Goal: Task Accomplishment & Management: Complete application form

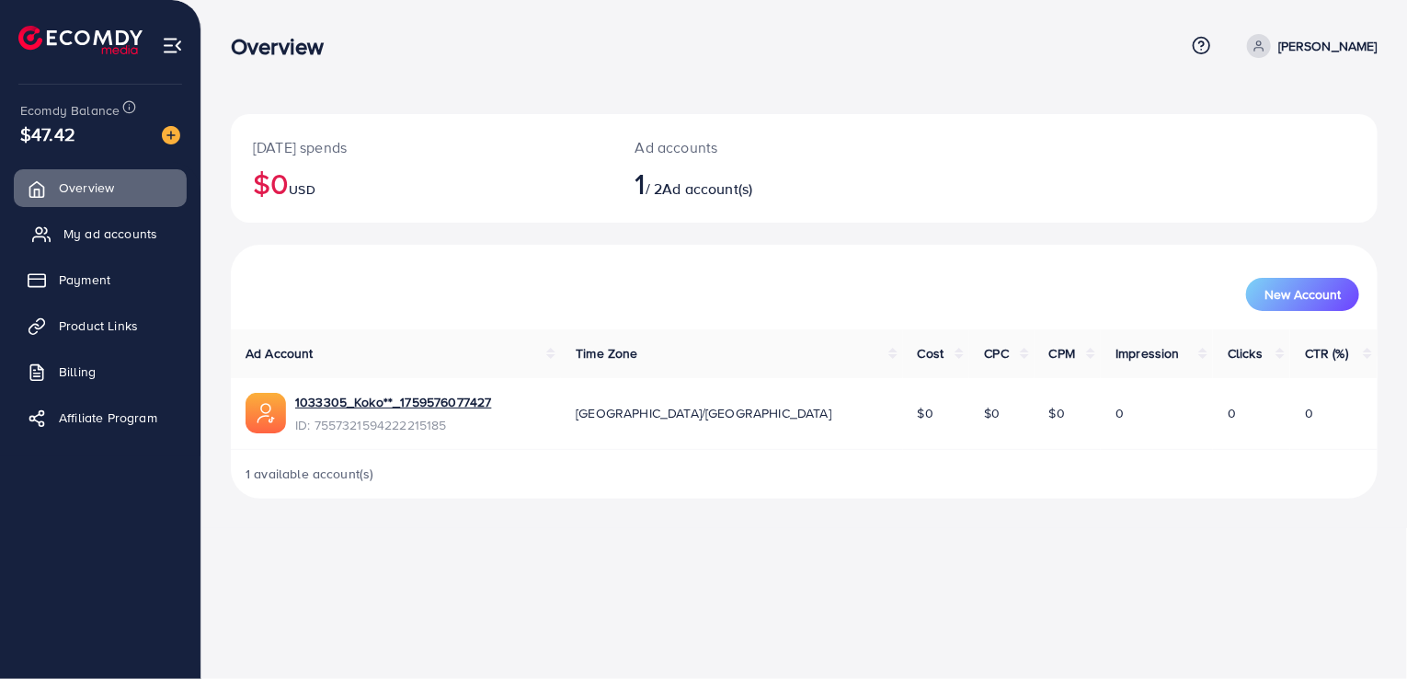
click at [113, 244] on link "My ad accounts" at bounding box center [100, 233] width 173 height 37
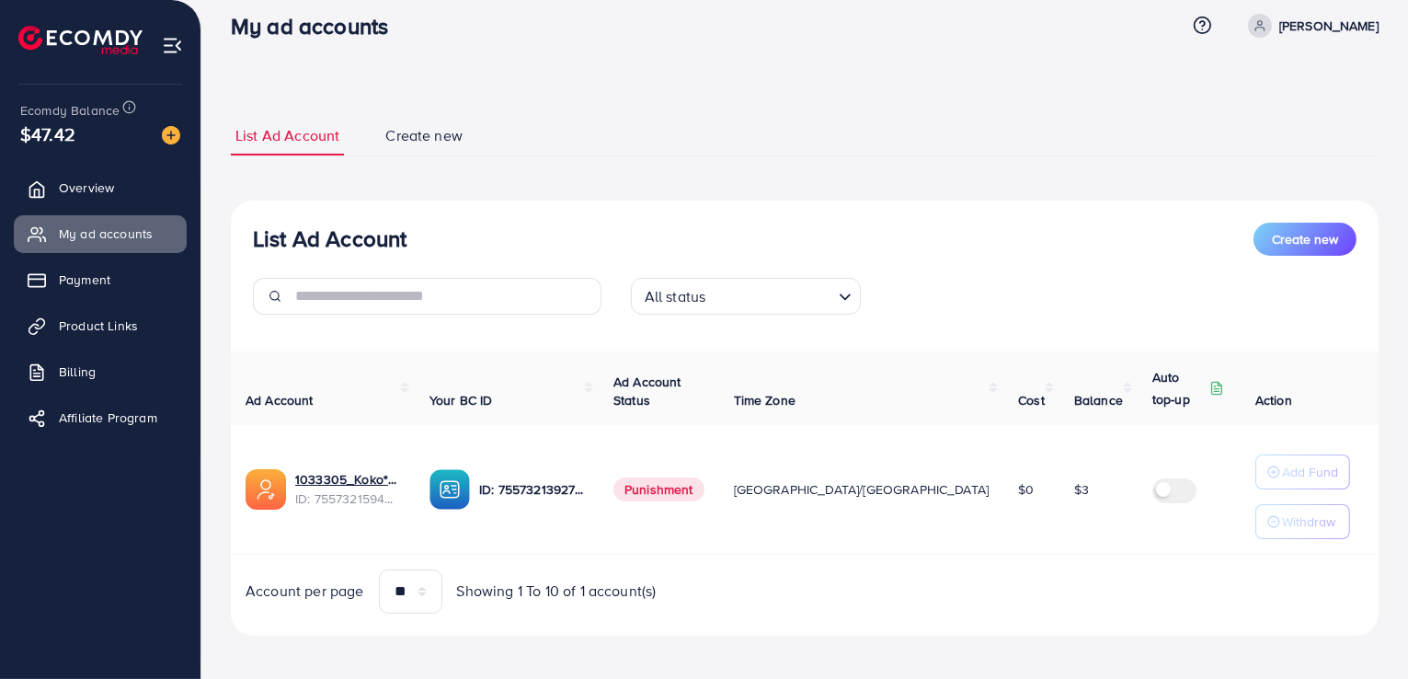
scroll to position [27, 0]
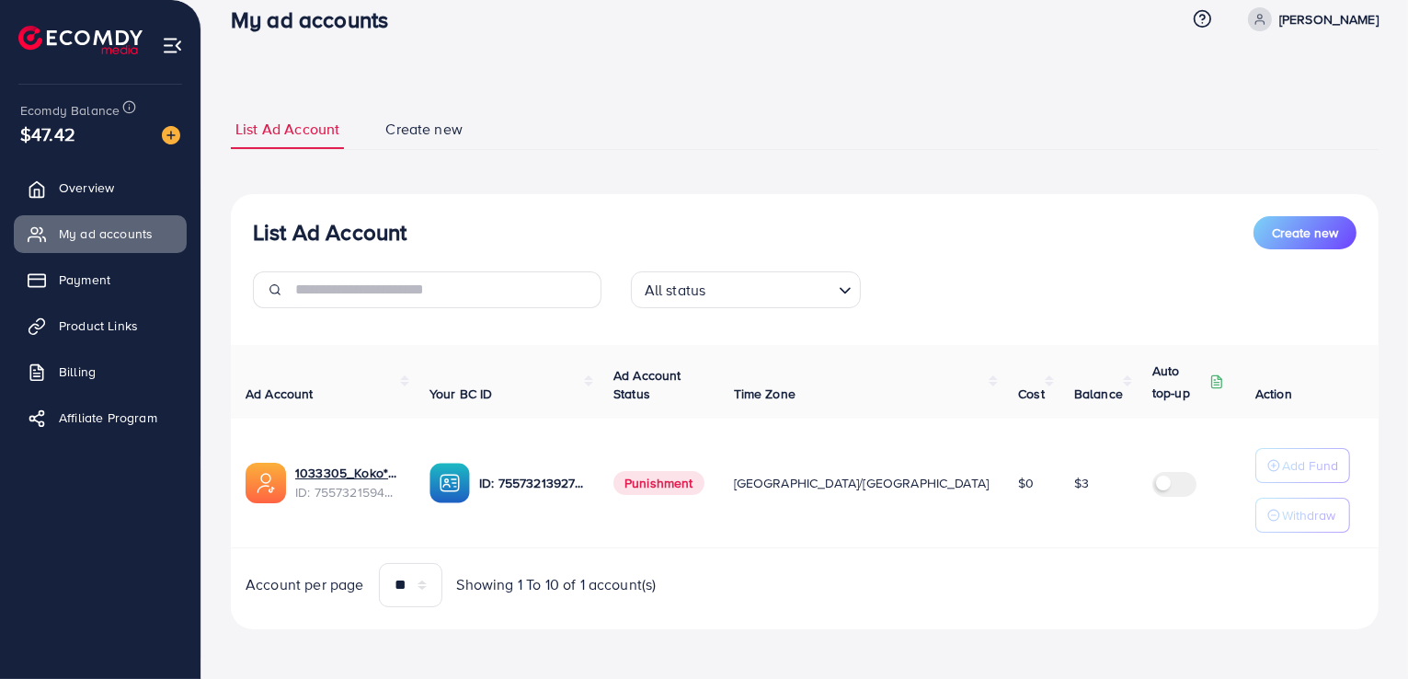
click at [62, 139] on span "$47.42" at bounding box center [47, 133] width 55 height 27
drag, startPoint x: 22, startPoint y: 134, endPoint x: 80, endPoint y: 137, distance: 58.0
click at [80, 137] on div "$47.42" at bounding box center [100, 133] width 160 height 27
click at [90, 140] on div "$47.42" at bounding box center [100, 133] width 160 height 27
click at [907, 142] on ul "List Ad Account Create new" at bounding box center [805, 129] width 1148 height 40
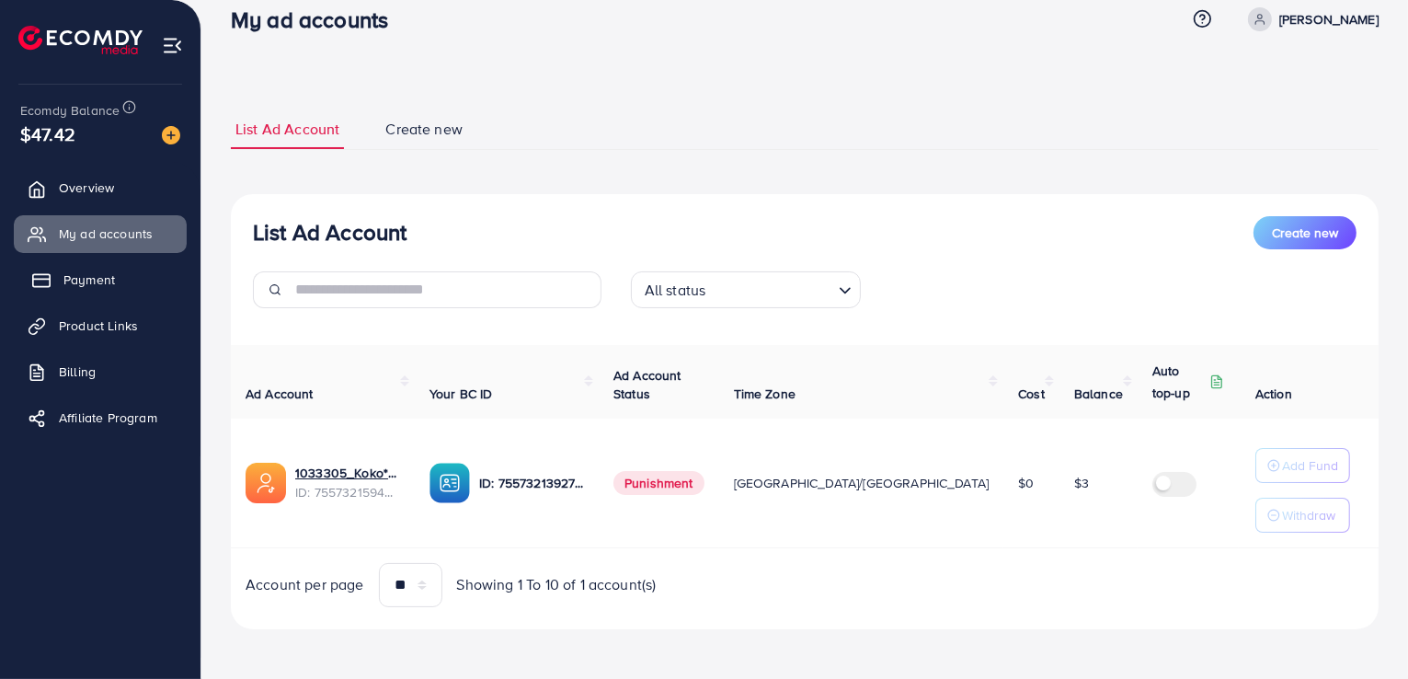
click at [126, 282] on link "Payment" at bounding box center [100, 279] width 173 height 37
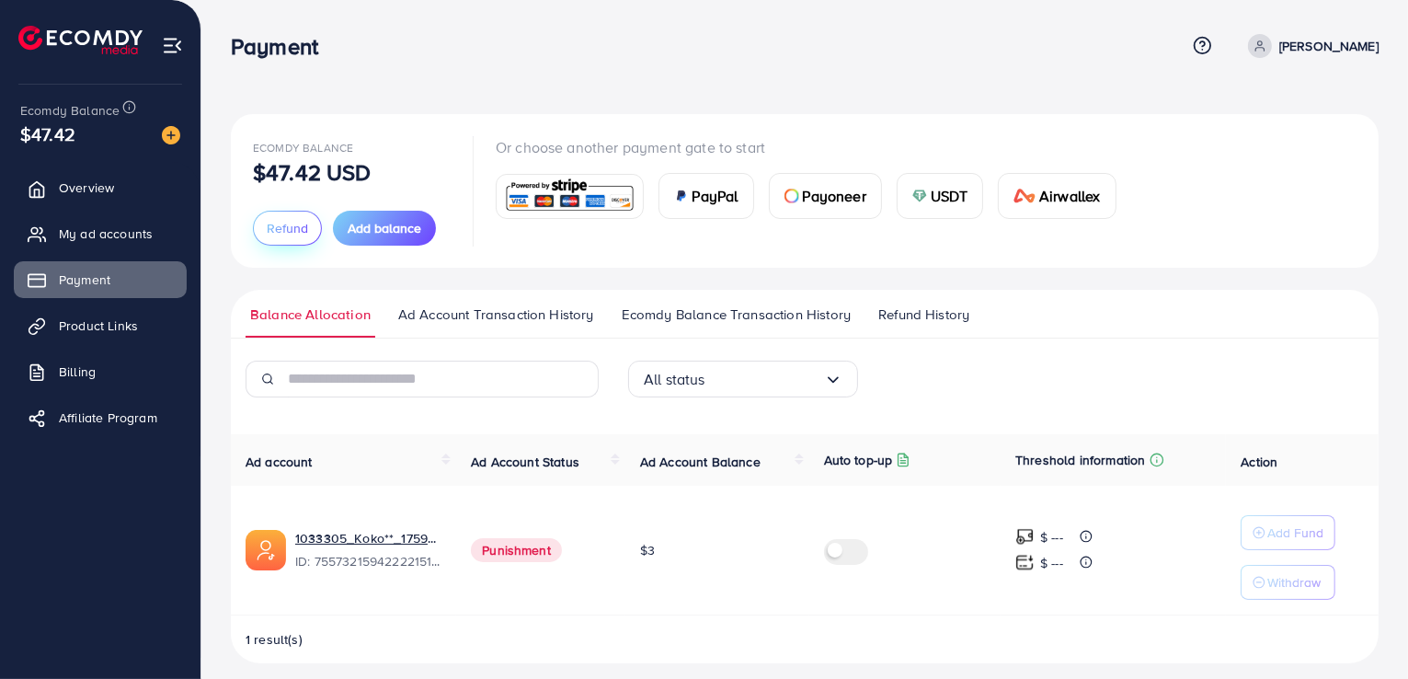
click at [283, 238] on button "Refund" at bounding box center [287, 228] width 69 height 35
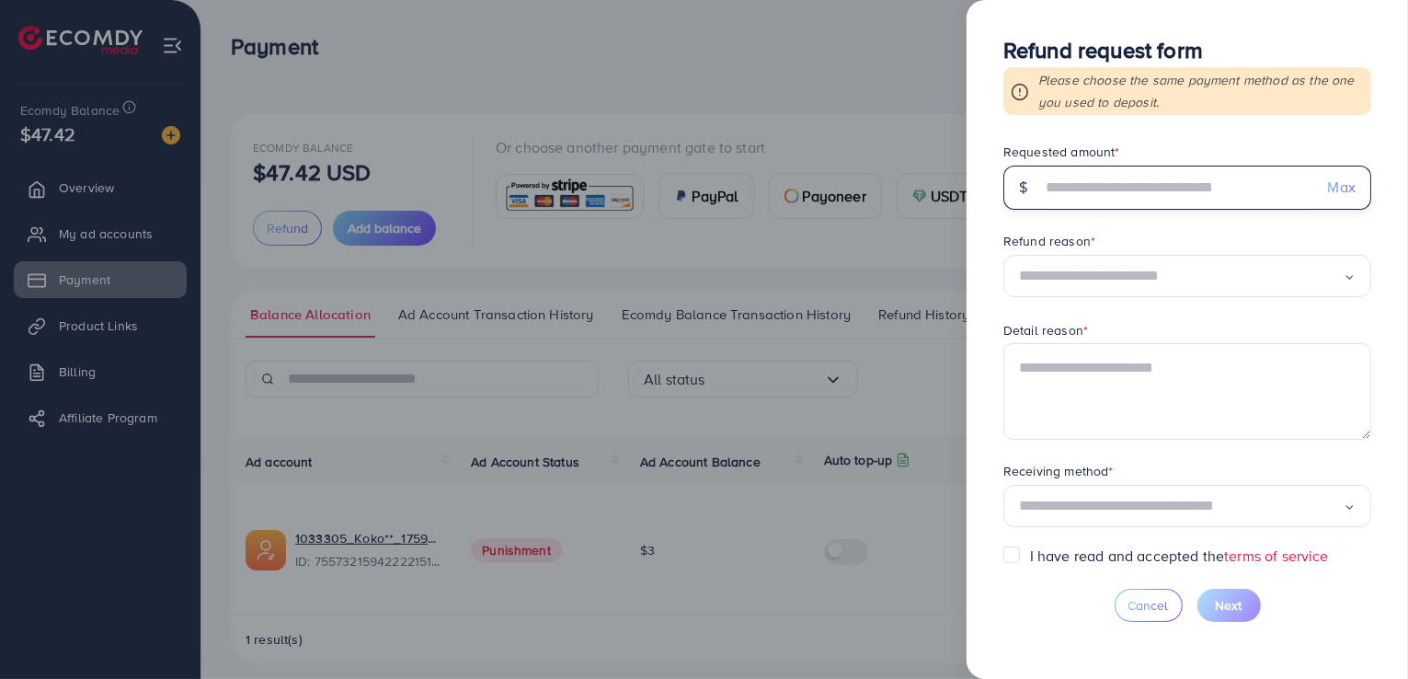
click at [1100, 189] on input "text" at bounding box center [1177, 188] width 272 height 44
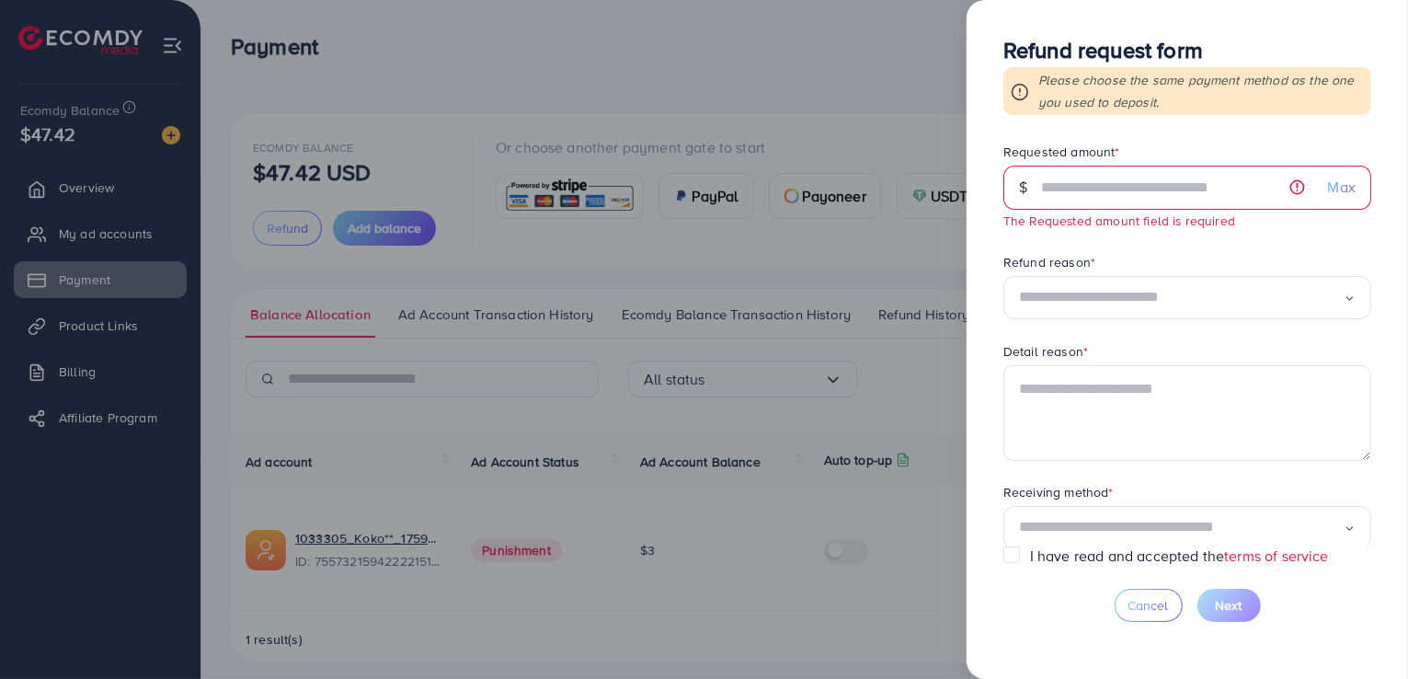
click at [1338, 190] on span "Max" at bounding box center [1342, 187] width 28 height 21
type input "*****"
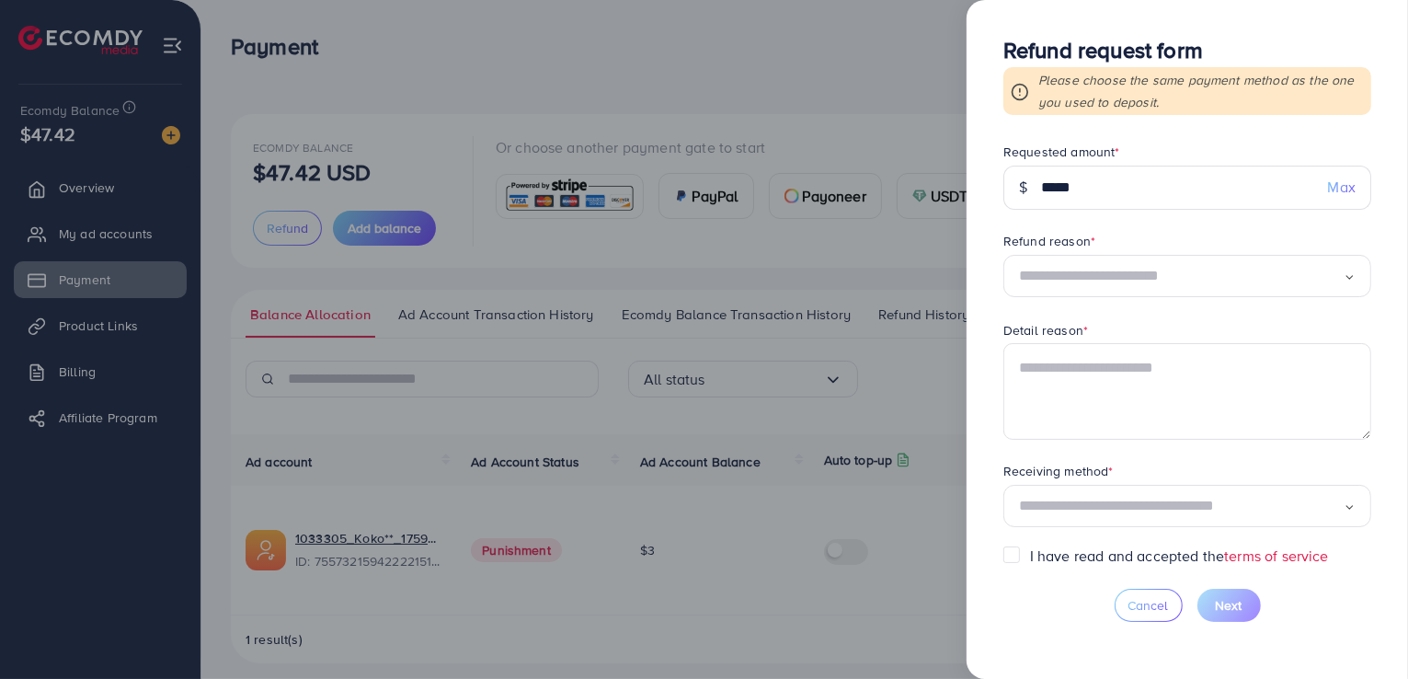
click at [1040, 291] on div "Loading..." at bounding box center [1187, 276] width 368 height 43
click at [1049, 406] on form "Requested amount * $ ***** Max Refund reason * Other Loading... Permanent servi…" at bounding box center [1187, 344] width 368 height 403
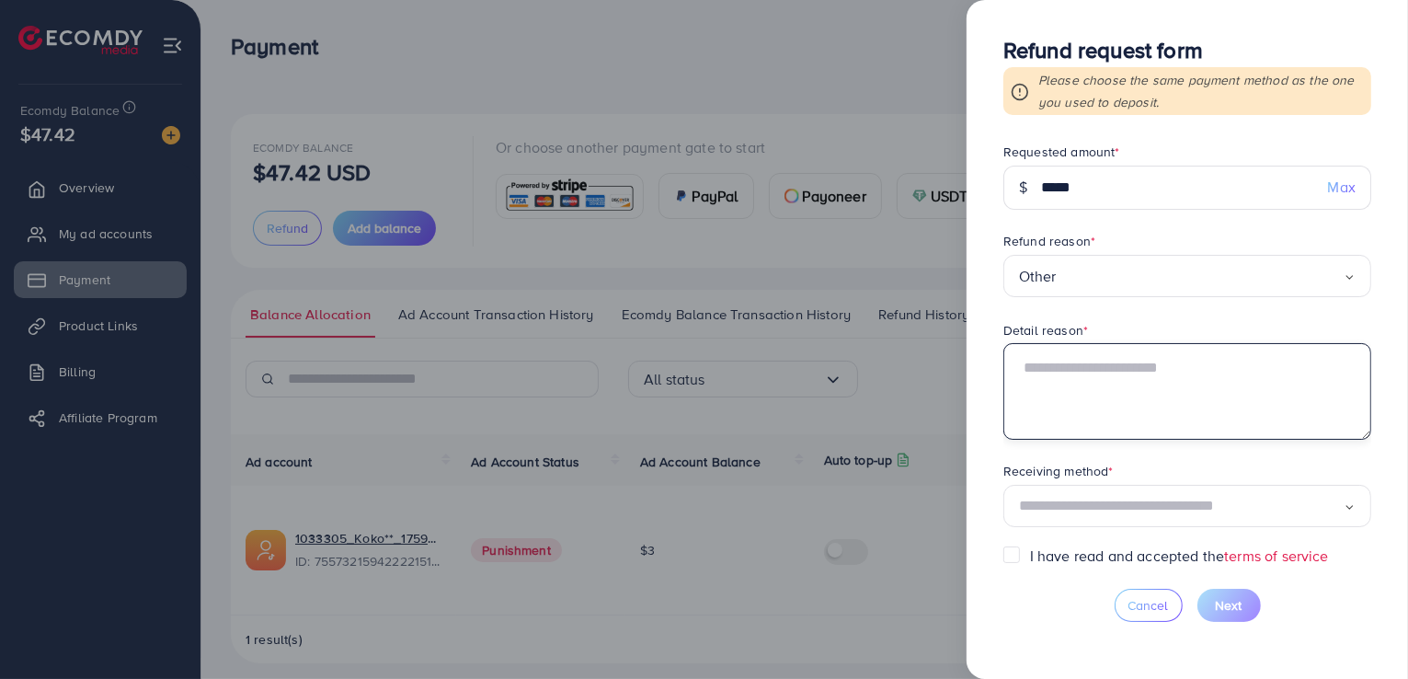
click at [1044, 360] on textarea at bounding box center [1187, 391] width 368 height 96
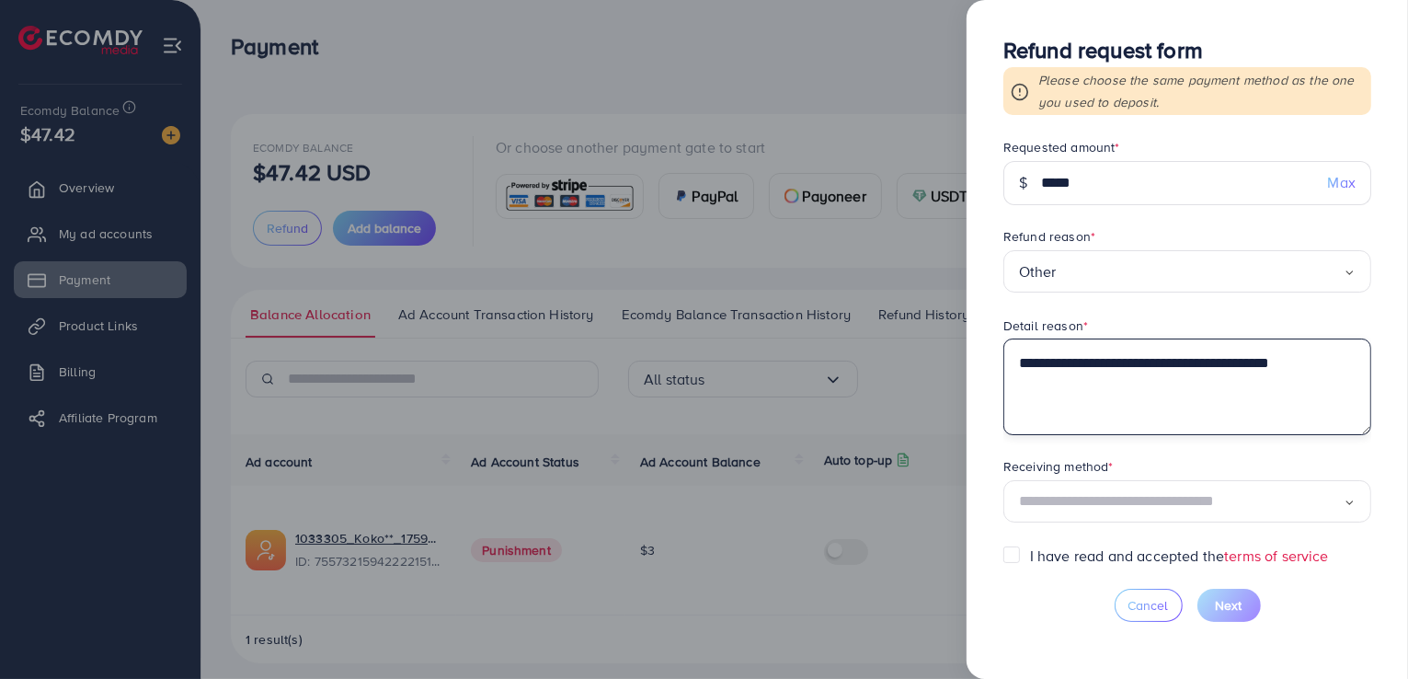
type textarea "**********"
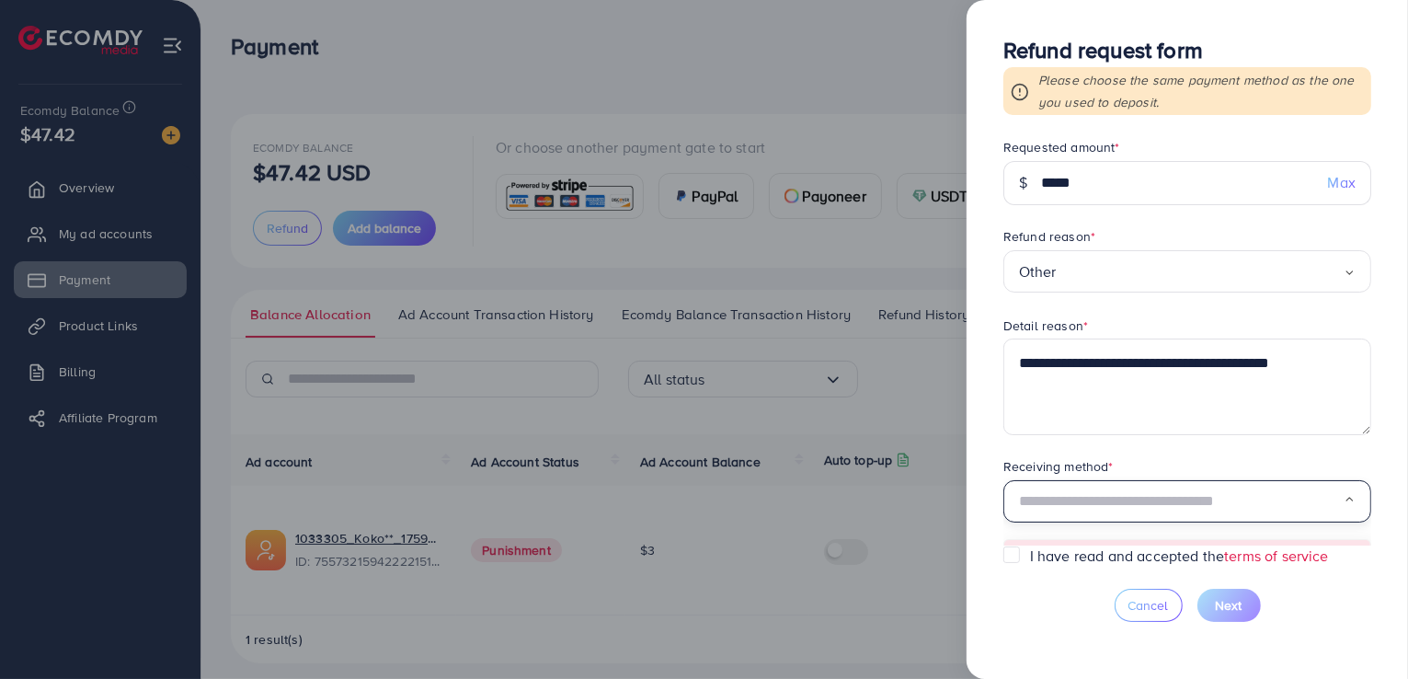
click at [1113, 498] on input "Search for option" at bounding box center [1181, 501] width 325 height 29
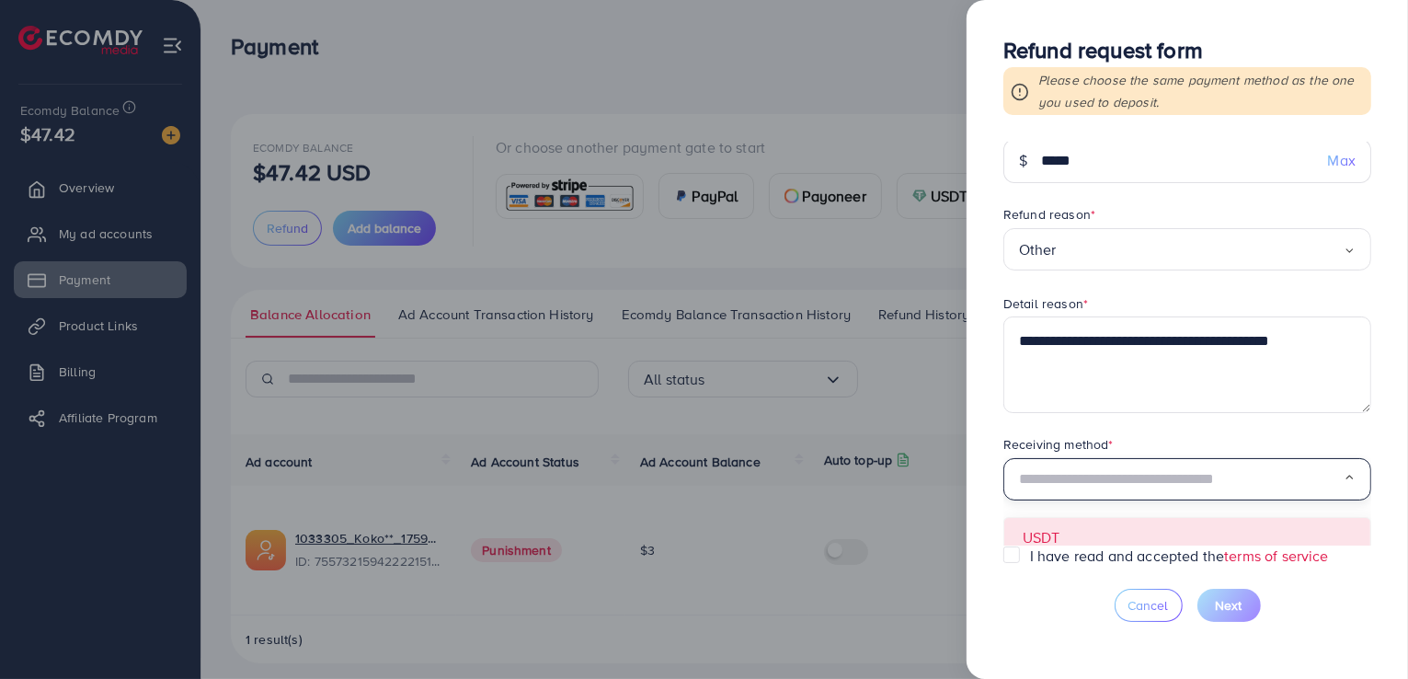
scroll to position [38, 0]
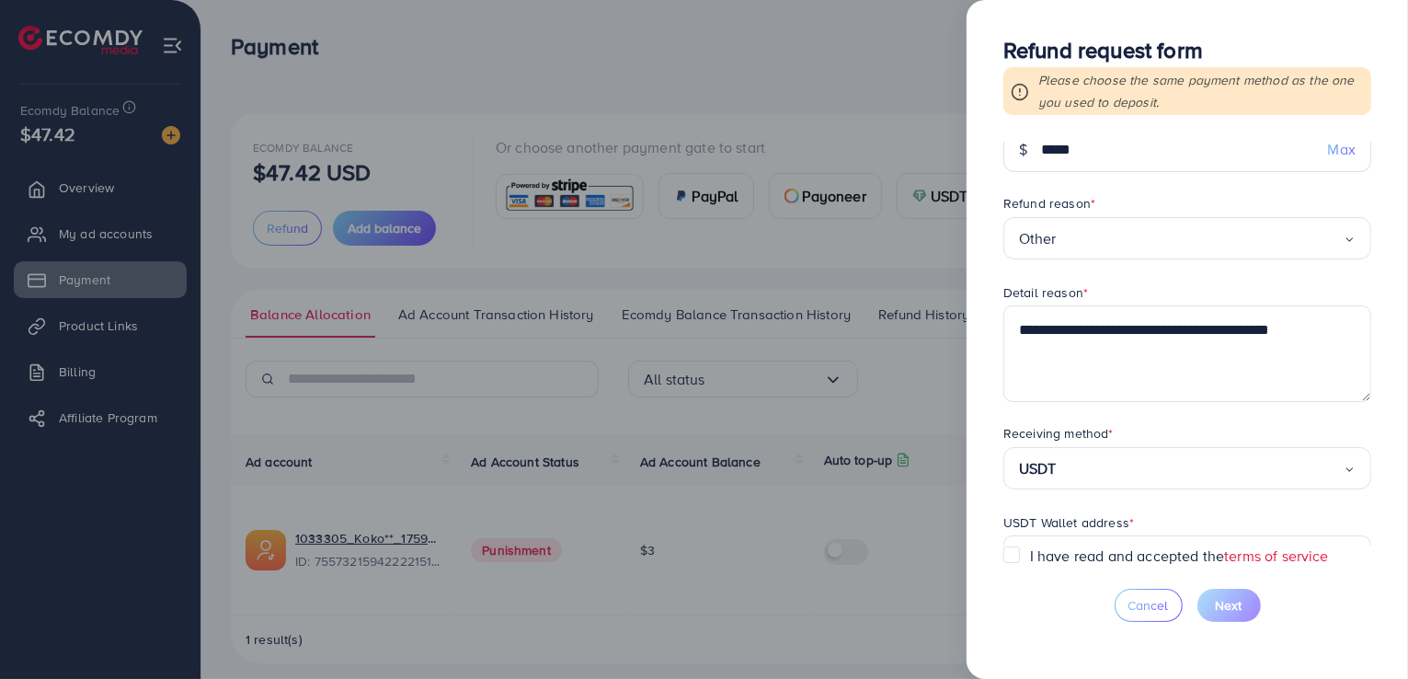
click at [1105, 518] on form "**********" at bounding box center [1187, 344] width 368 height 403
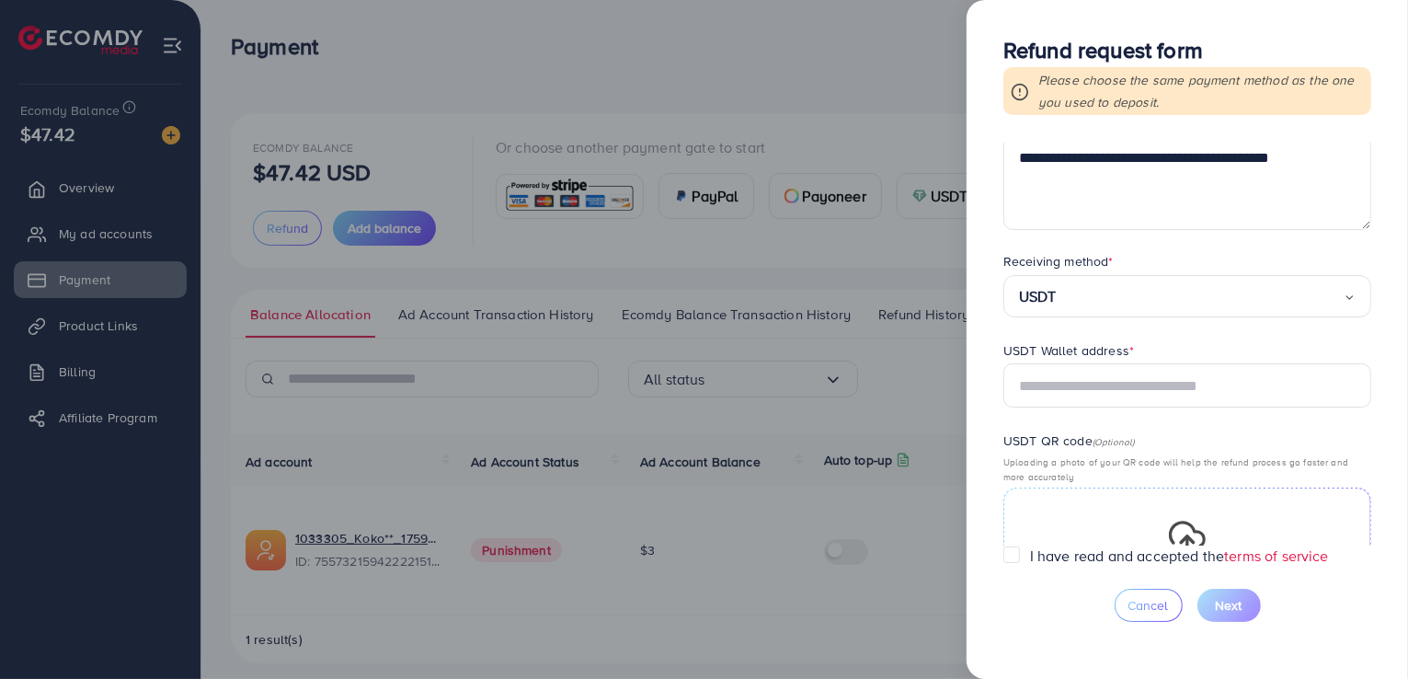
scroll to position [222, 0]
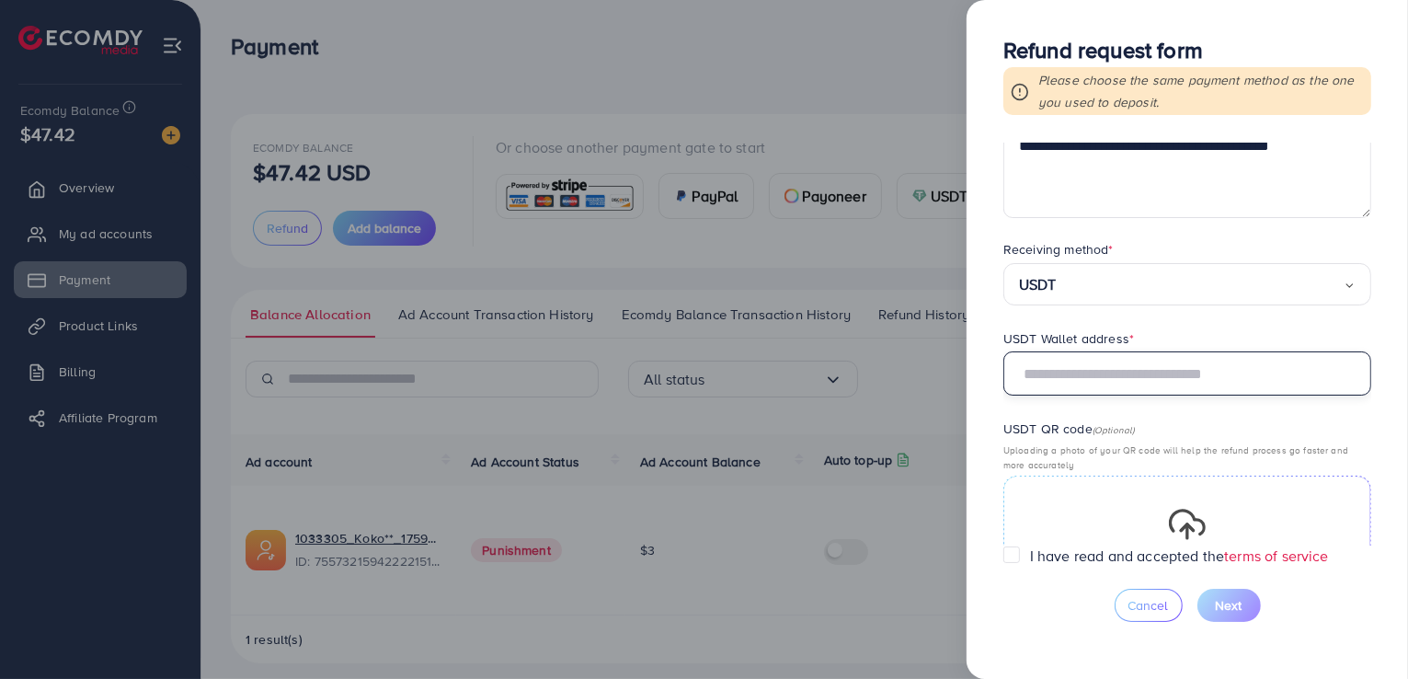
click at [1029, 383] on input "text" at bounding box center [1187, 373] width 368 height 44
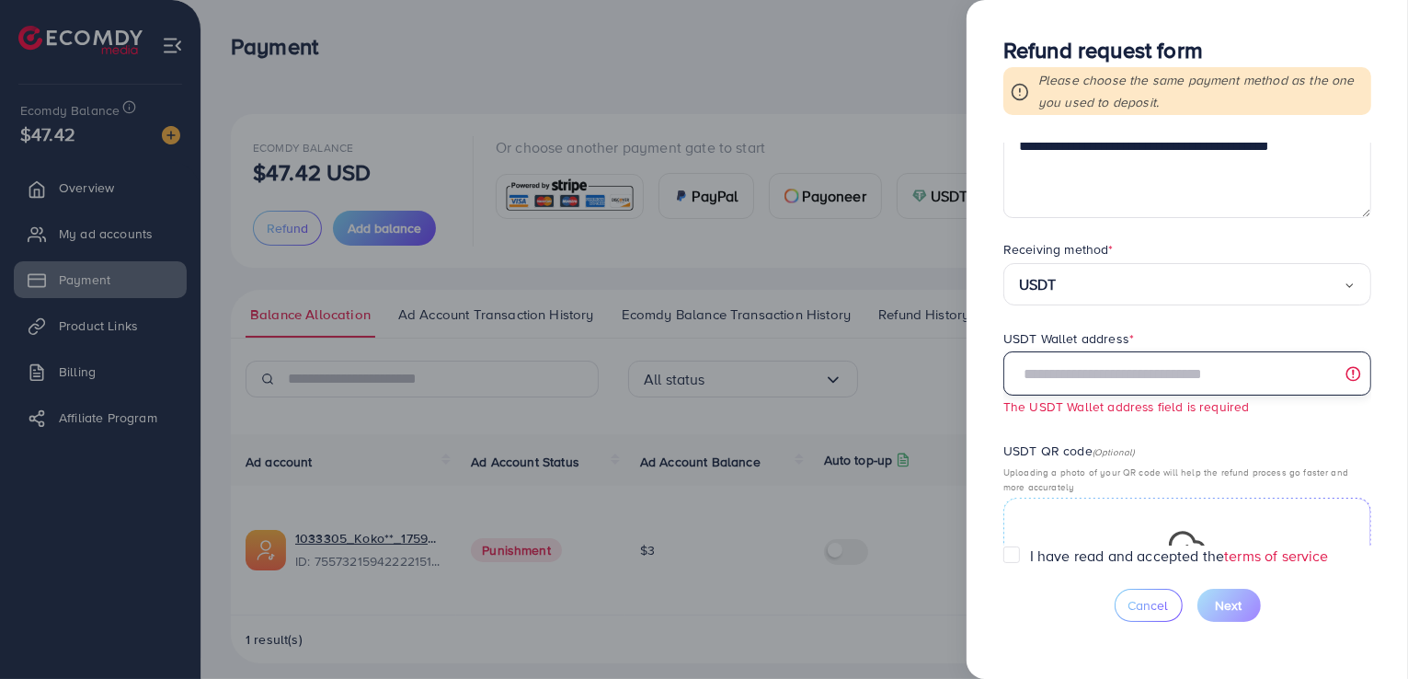
paste input "**********"
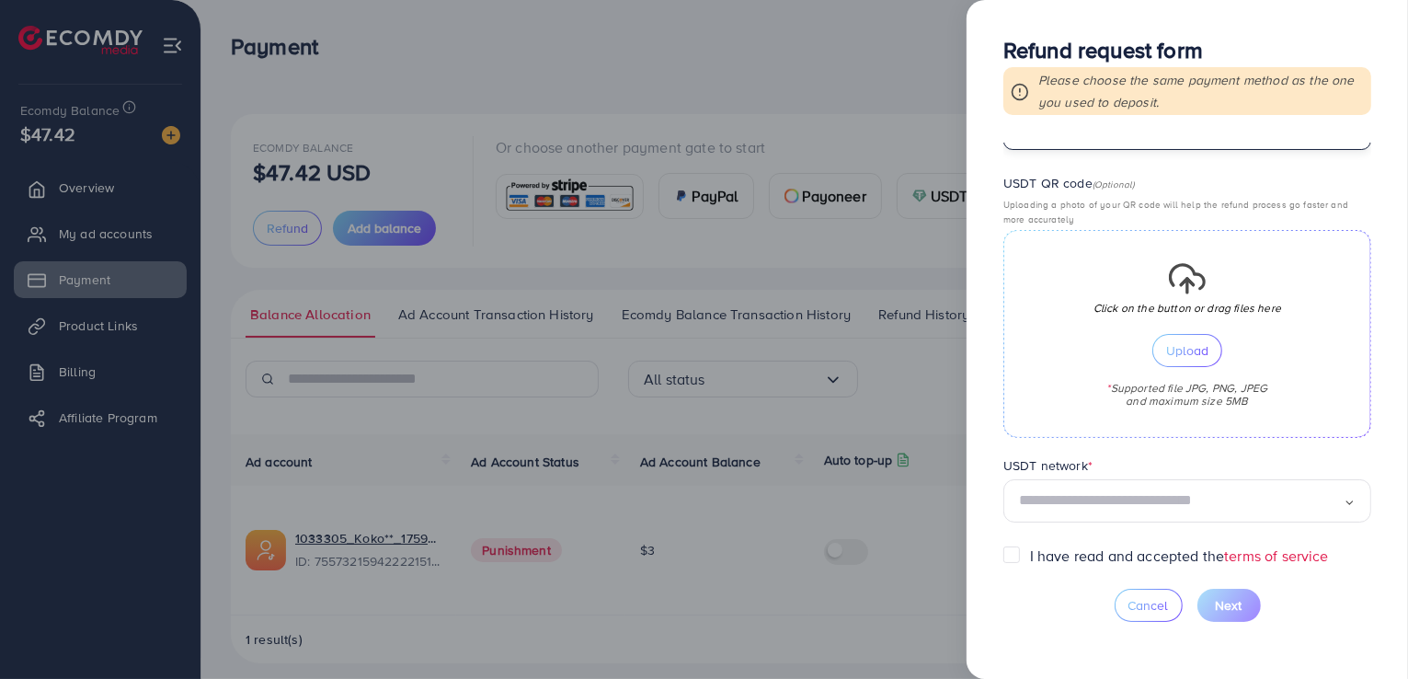
scroll to position [375, 0]
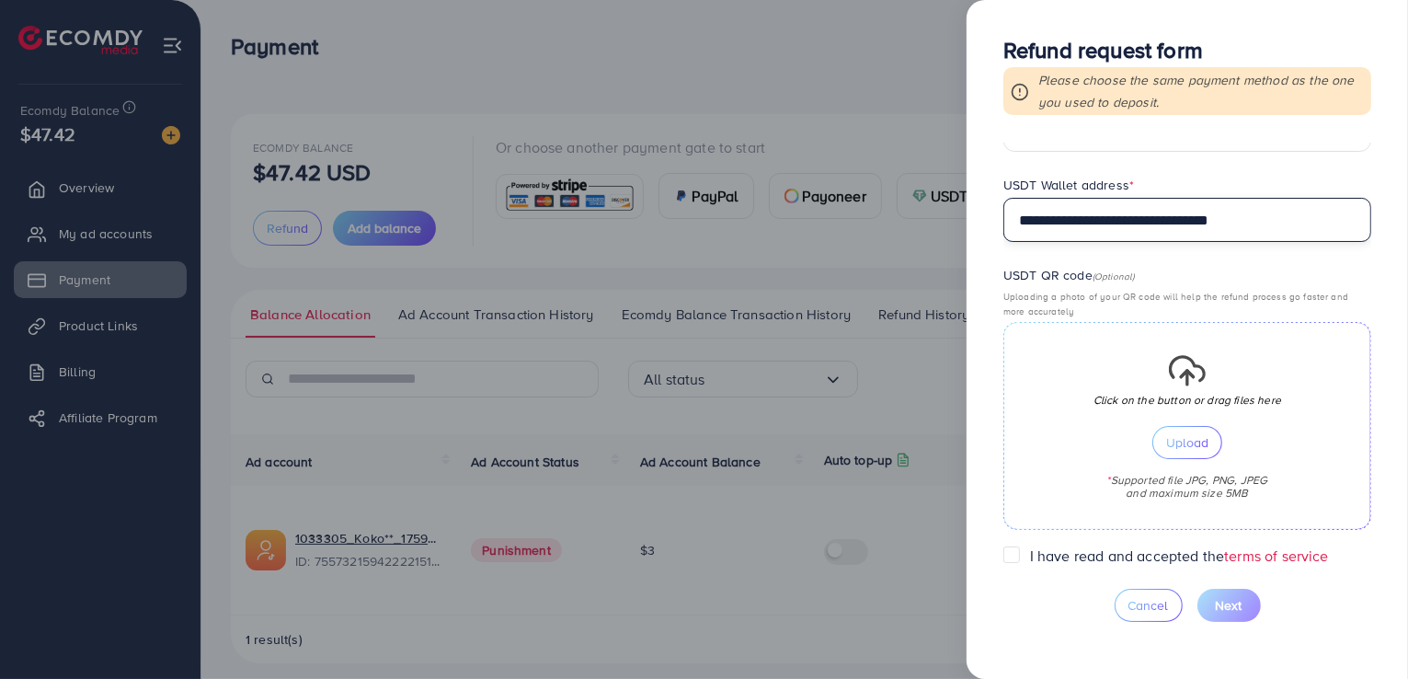
type input "**********"
click at [1209, 445] on button "Upload" at bounding box center [1187, 442] width 70 height 33
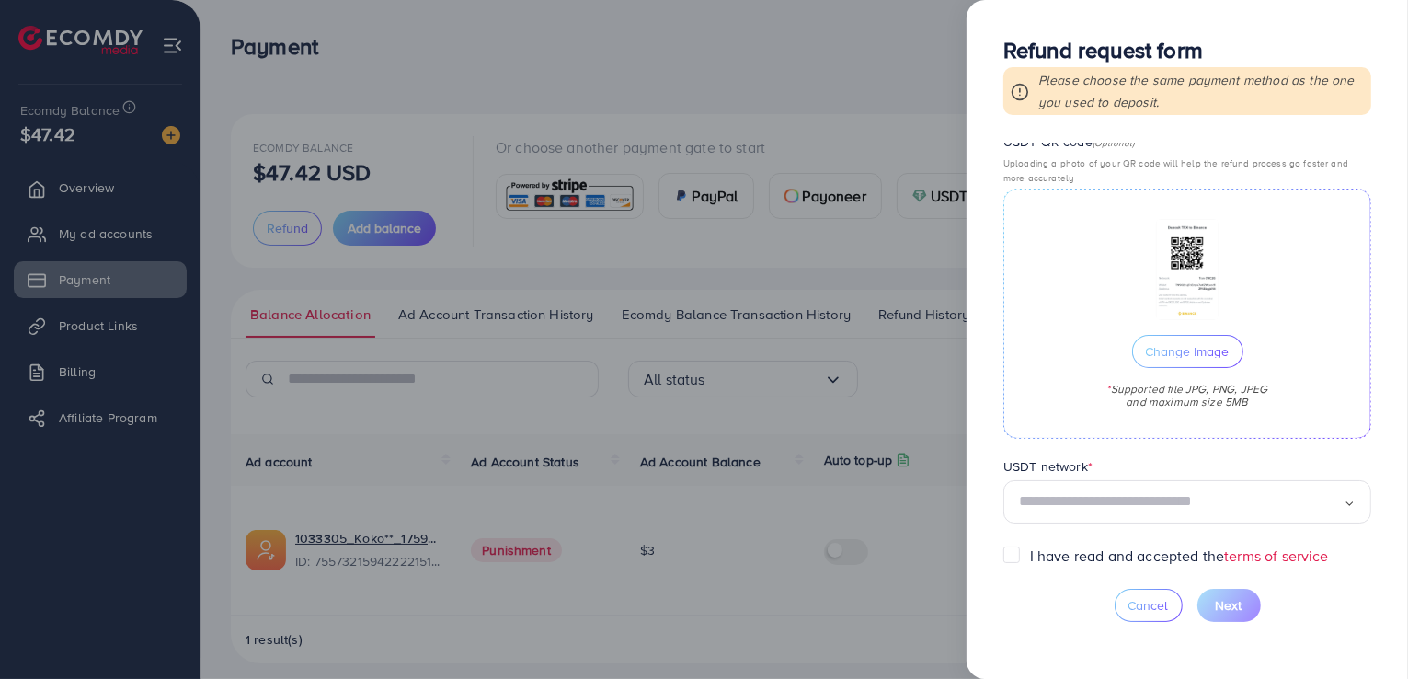
scroll to position [13, 0]
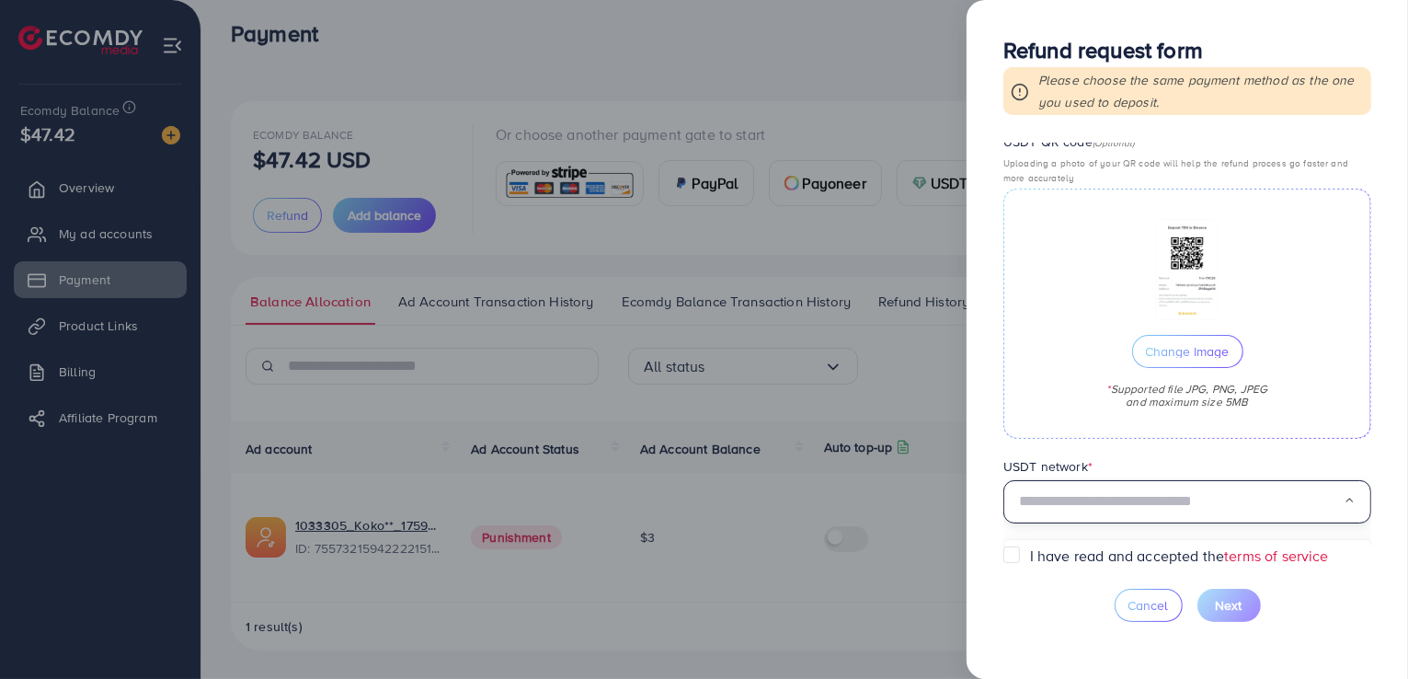
click at [1087, 504] on input "Search for option" at bounding box center [1181, 501] width 325 height 29
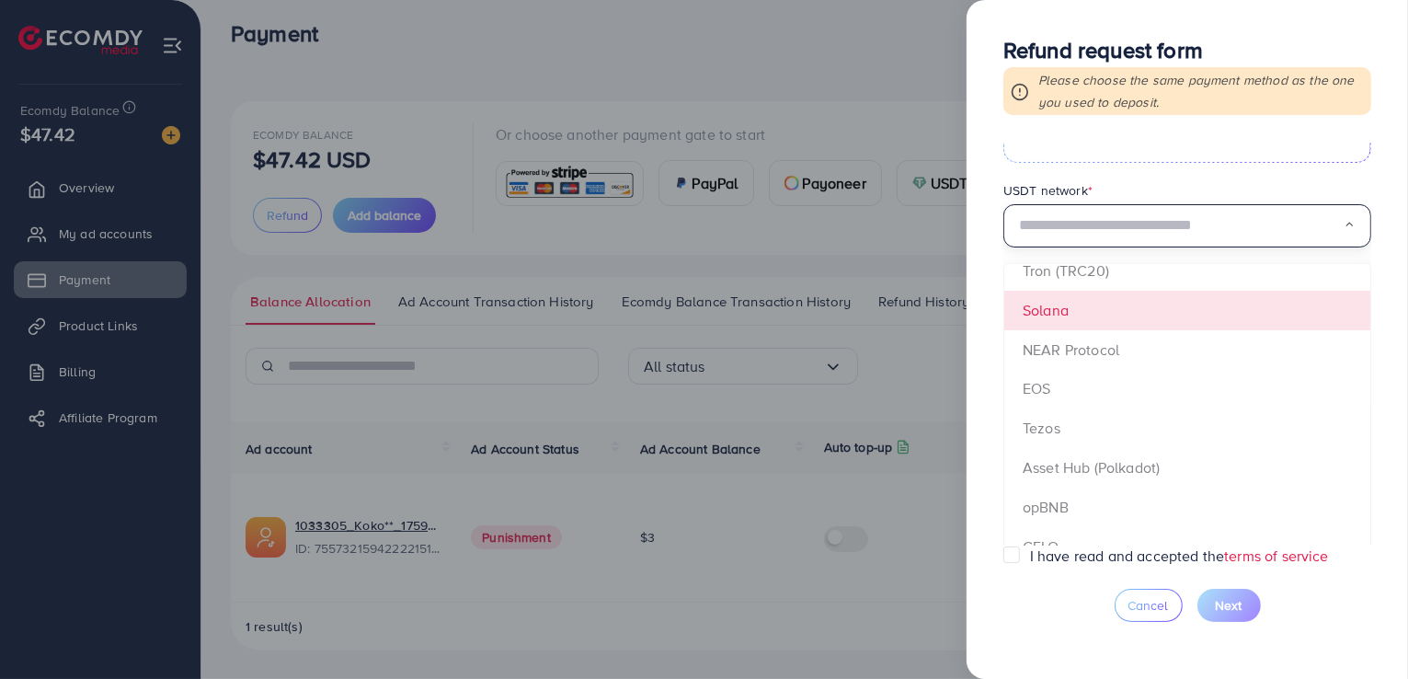
scroll to position [79, 0]
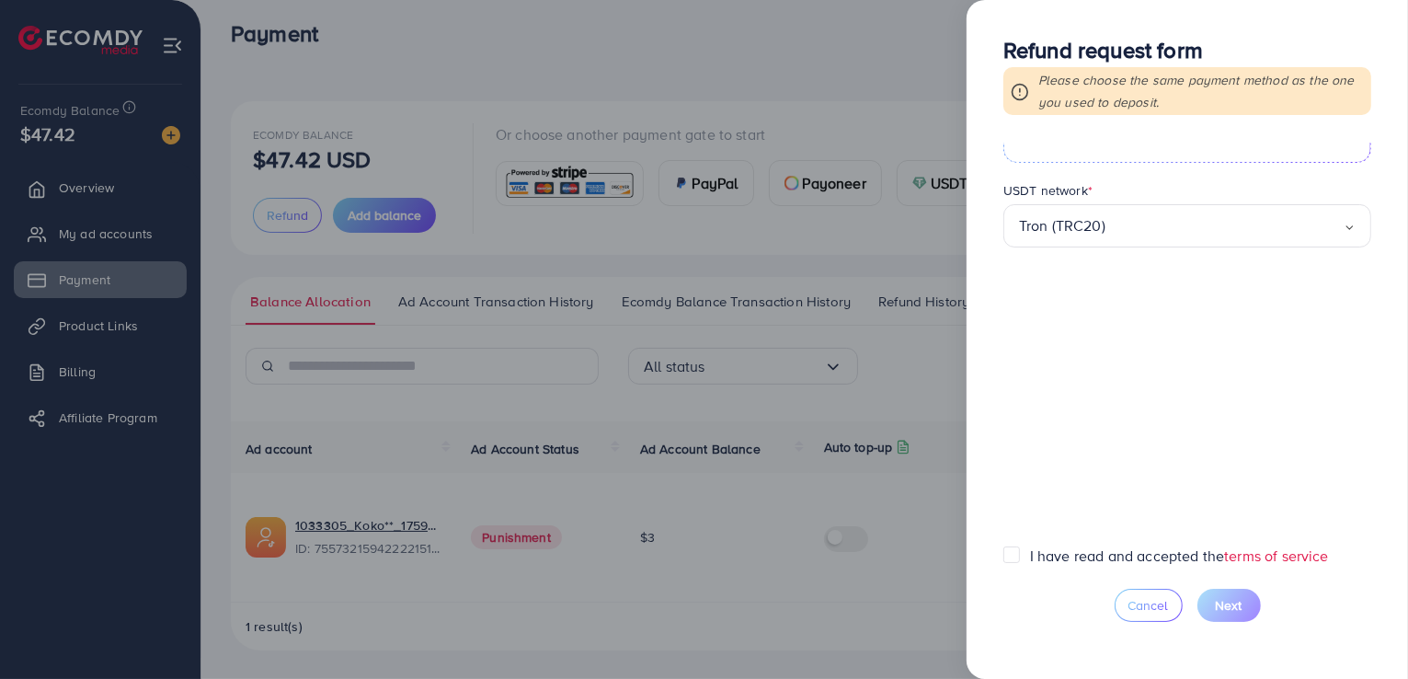
click at [1051, 277] on form "**********" at bounding box center [1187, 344] width 368 height 403
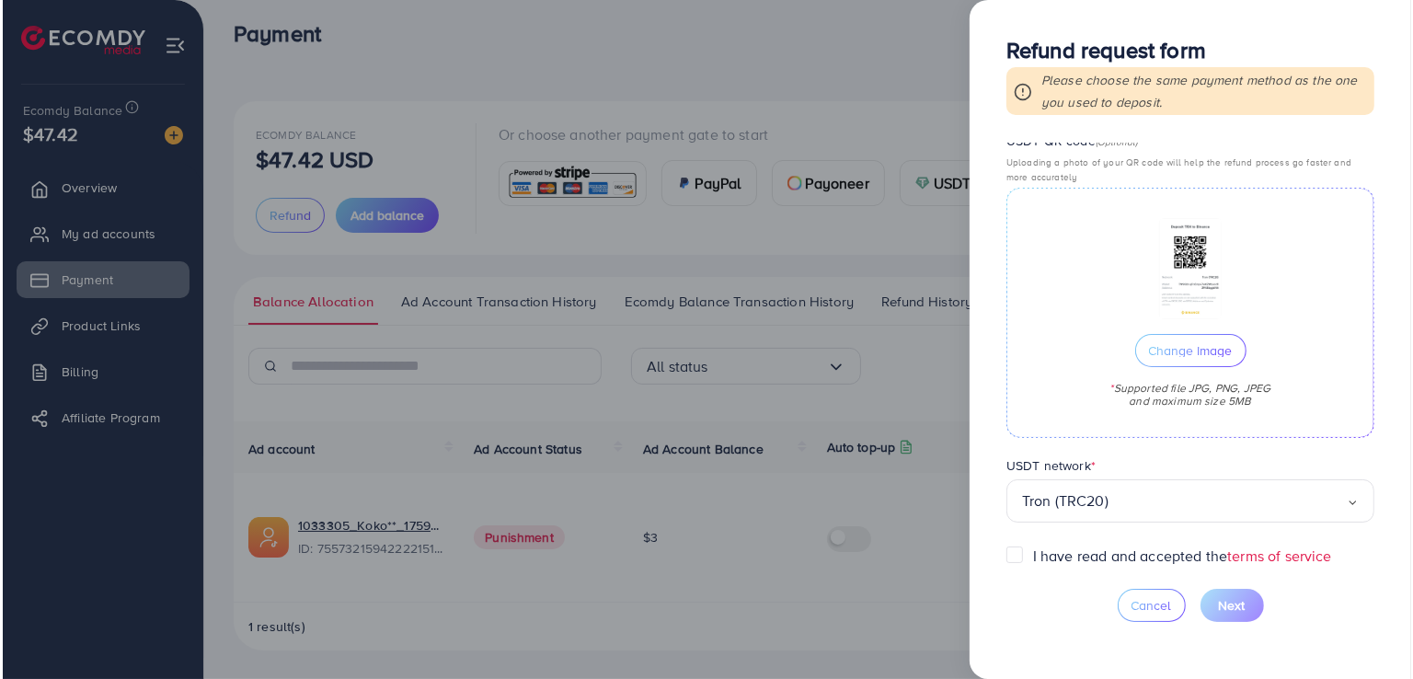
scroll to position [509, 0]
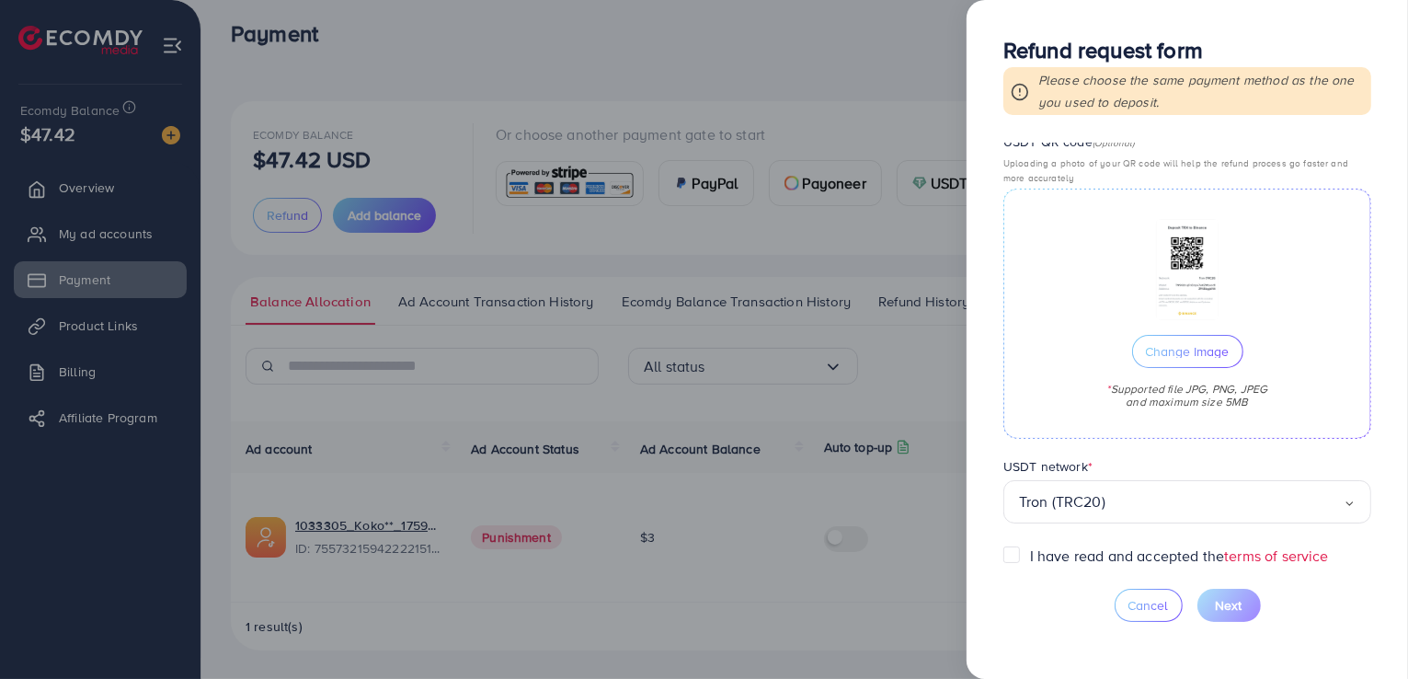
click at [1030, 550] on label "I have read and accepted the terms of service" at bounding box center [1179, 555] width 299 height 21
click at [1209, 601] on button "Next" at bounding box center [1229, 605] width 63 height 33
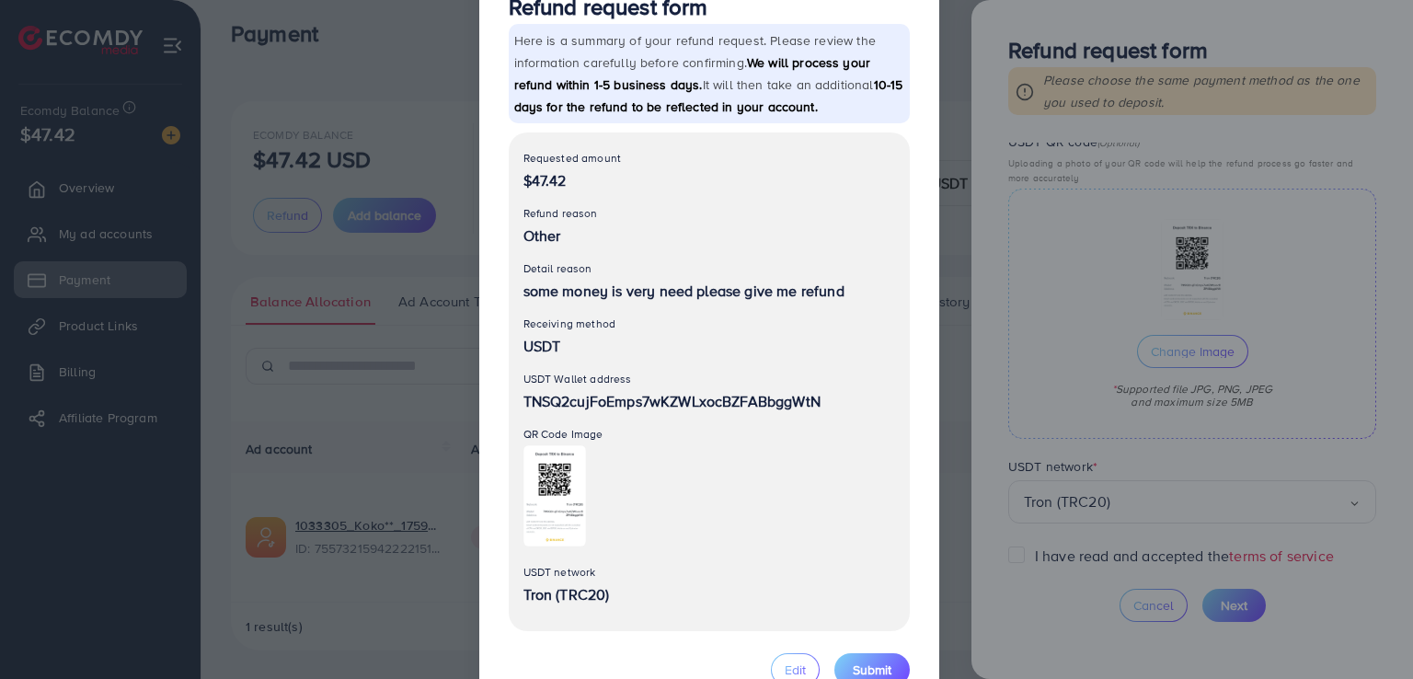
scroll to position [124, 0]
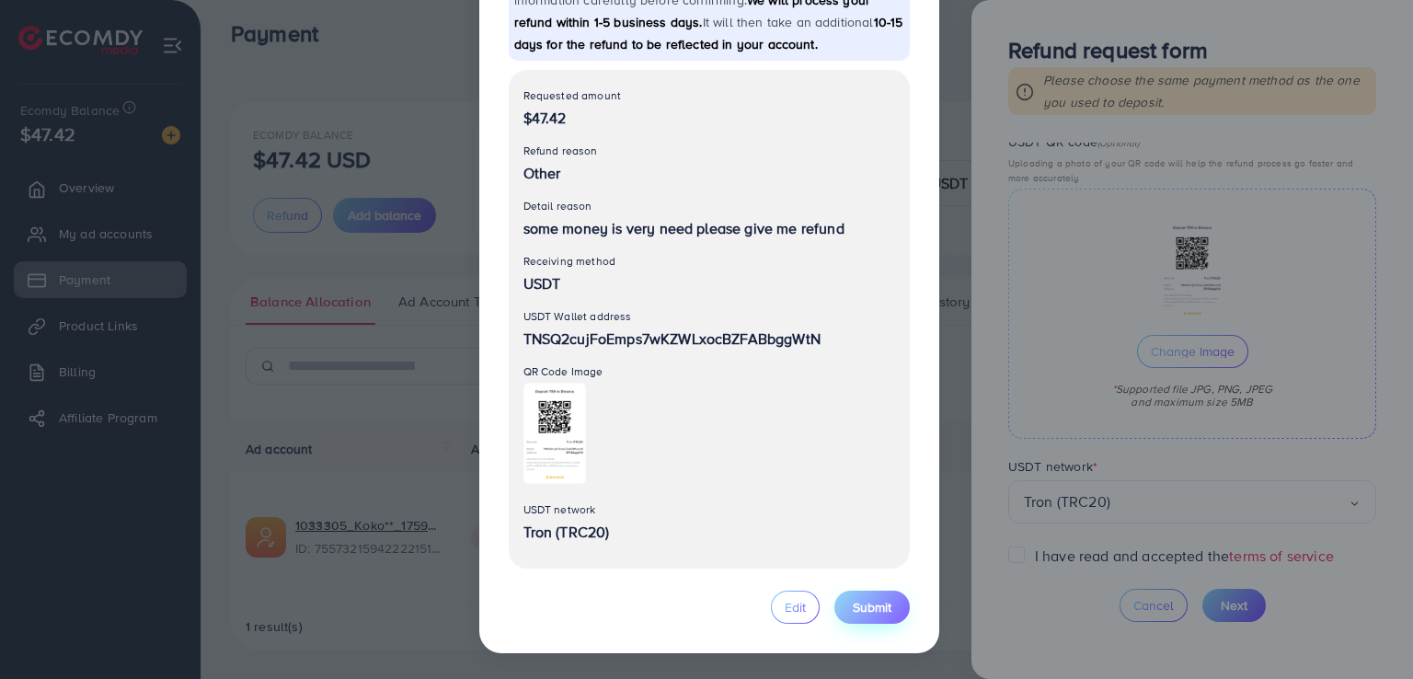
click at [863, 620] on button "Submit" at bounding box center [871, 606] width 75 height 33
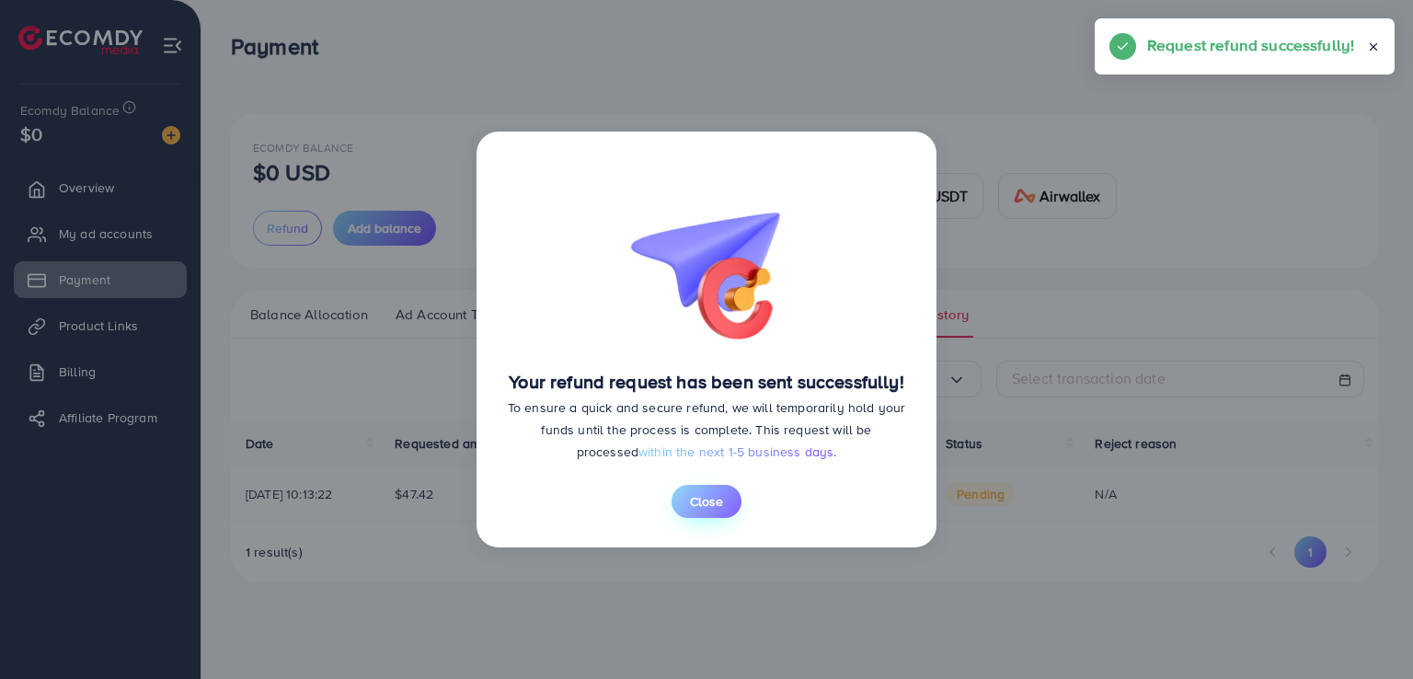
click at [724, 501] on button "Close" at bounding box center [706, 501] width 70 height 33
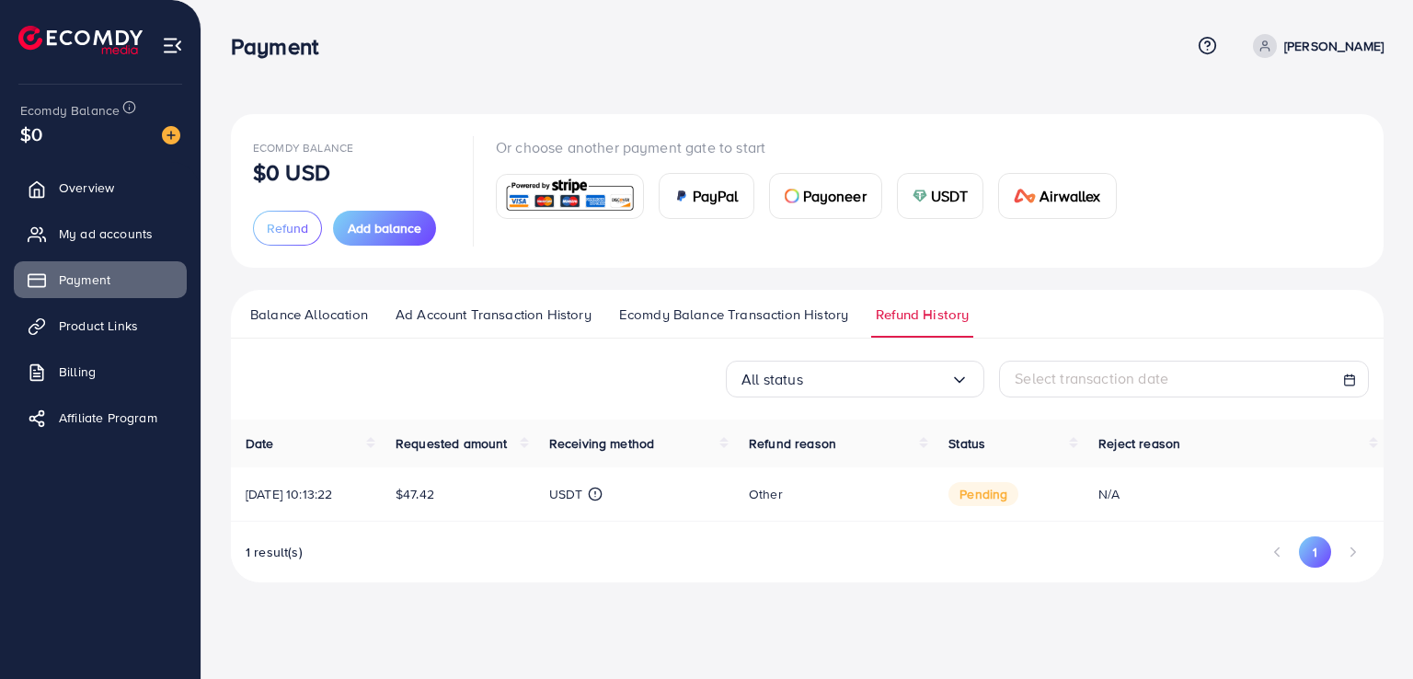
click at [425, 487] on span "$47.42" at bounding box center [415, 494] width 39 height 18
click at [475, 609] on div "Ecomdy Balance $0 USD Refund Add balance Or choose another payment gate to star…" at bounding box center [806, 306] width 1211 height 612
click at [68, 250] on link "My ad accounts" at bounding box center [100, 233] width 173 height 37
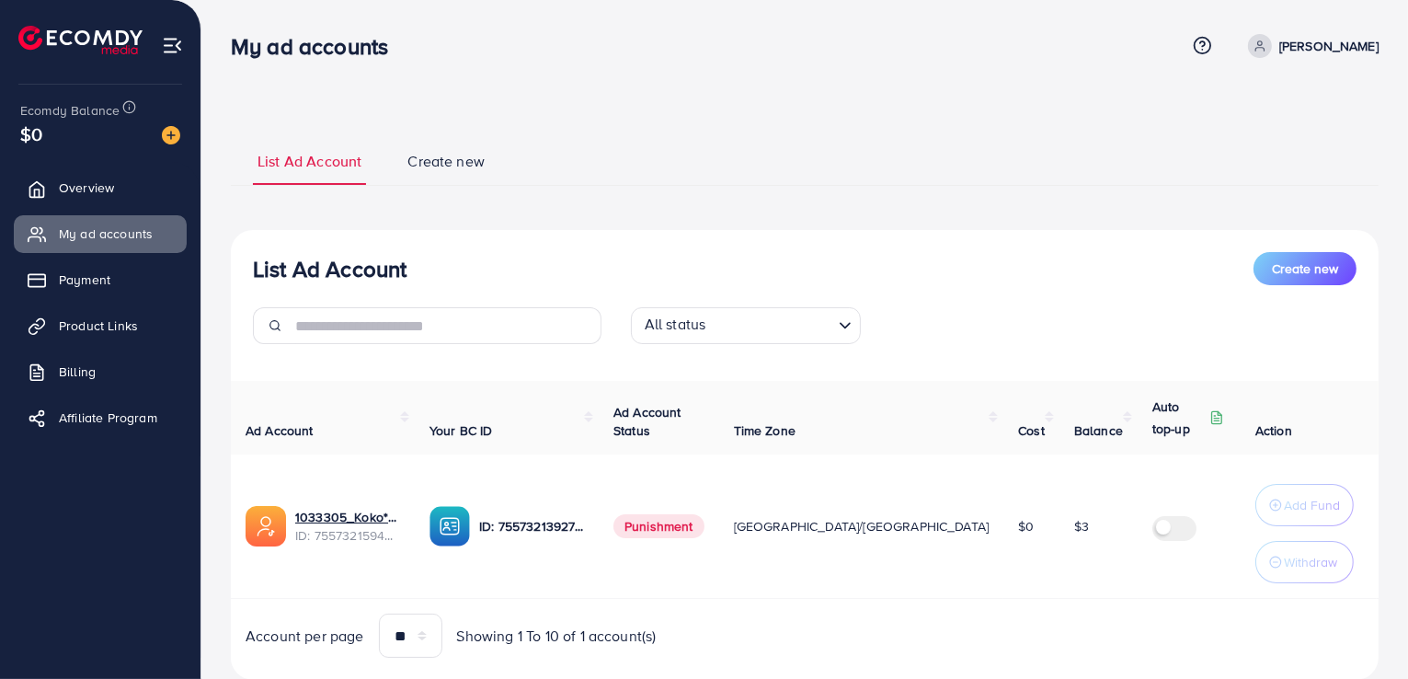
scroll to position [52, 0]
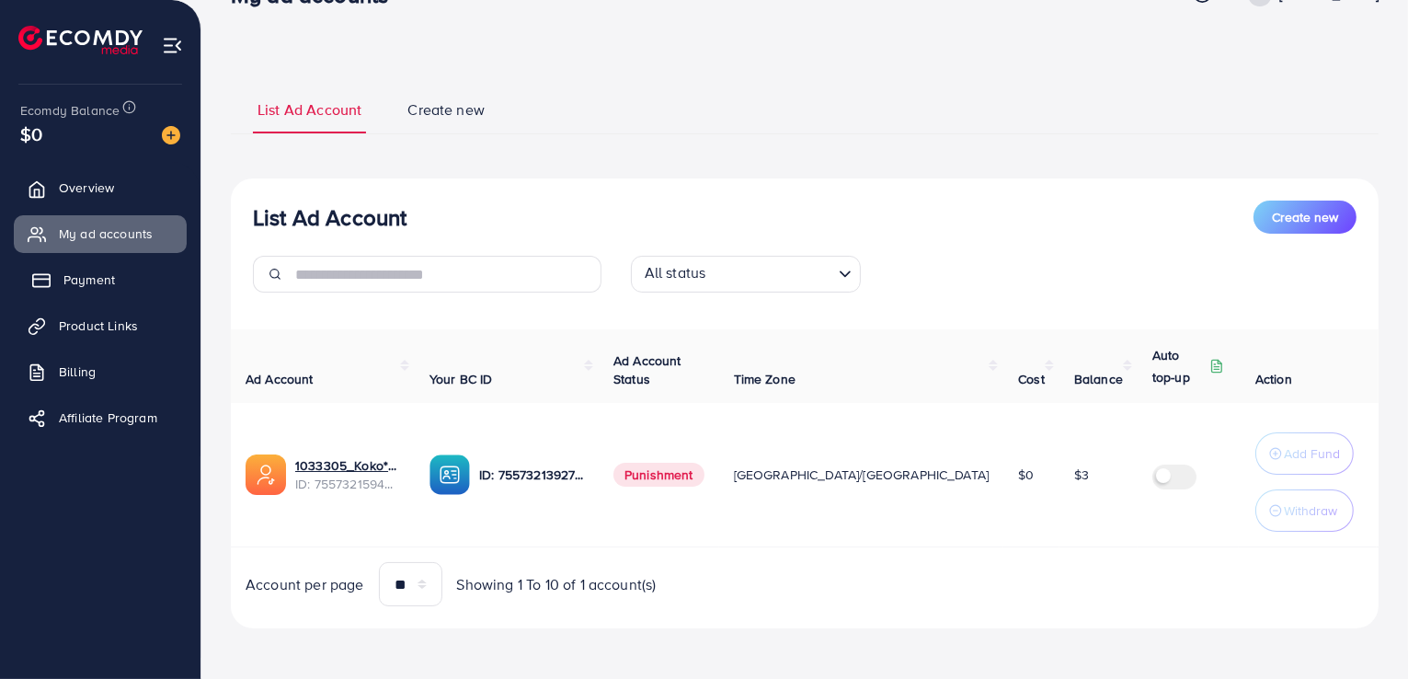
click at [56, 287] on link "Payment" at bounding box center [100, 279] width 173 height 37
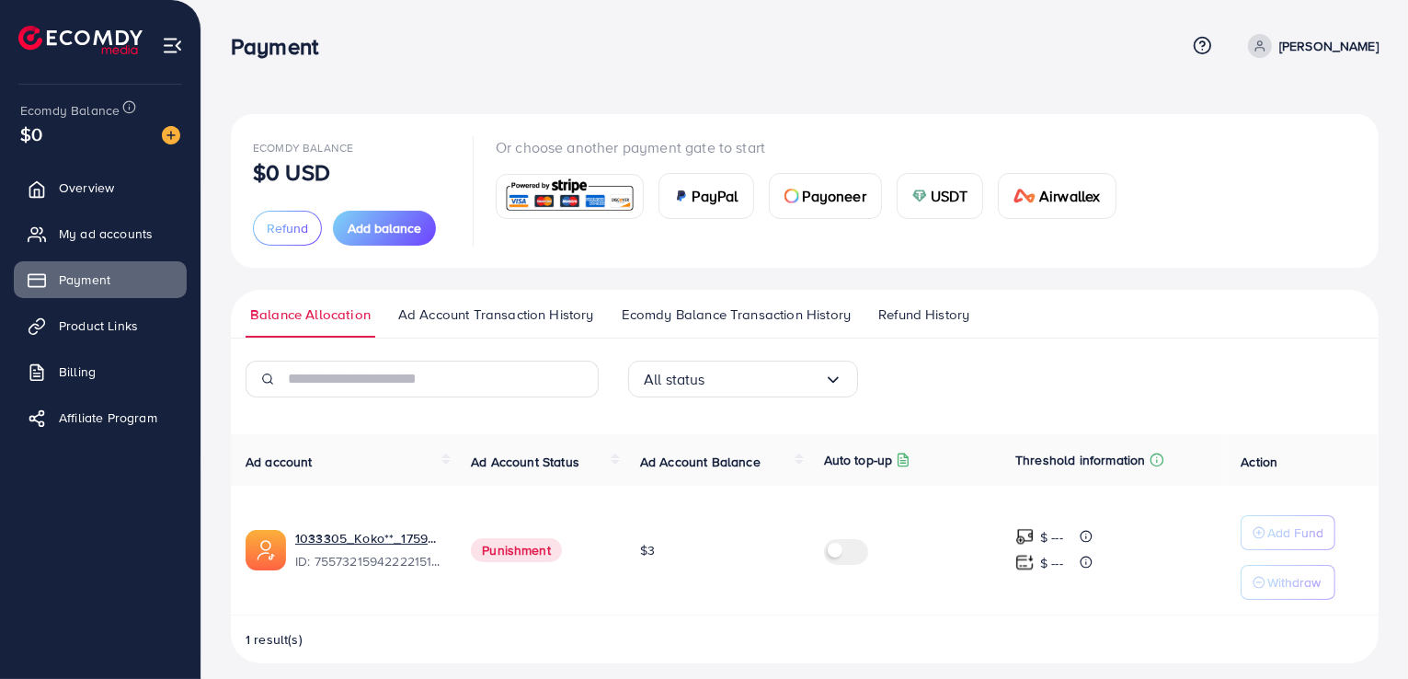
click at [900, 311] on span "Refund History" at bounding box center [923, 314] width 91 height 20
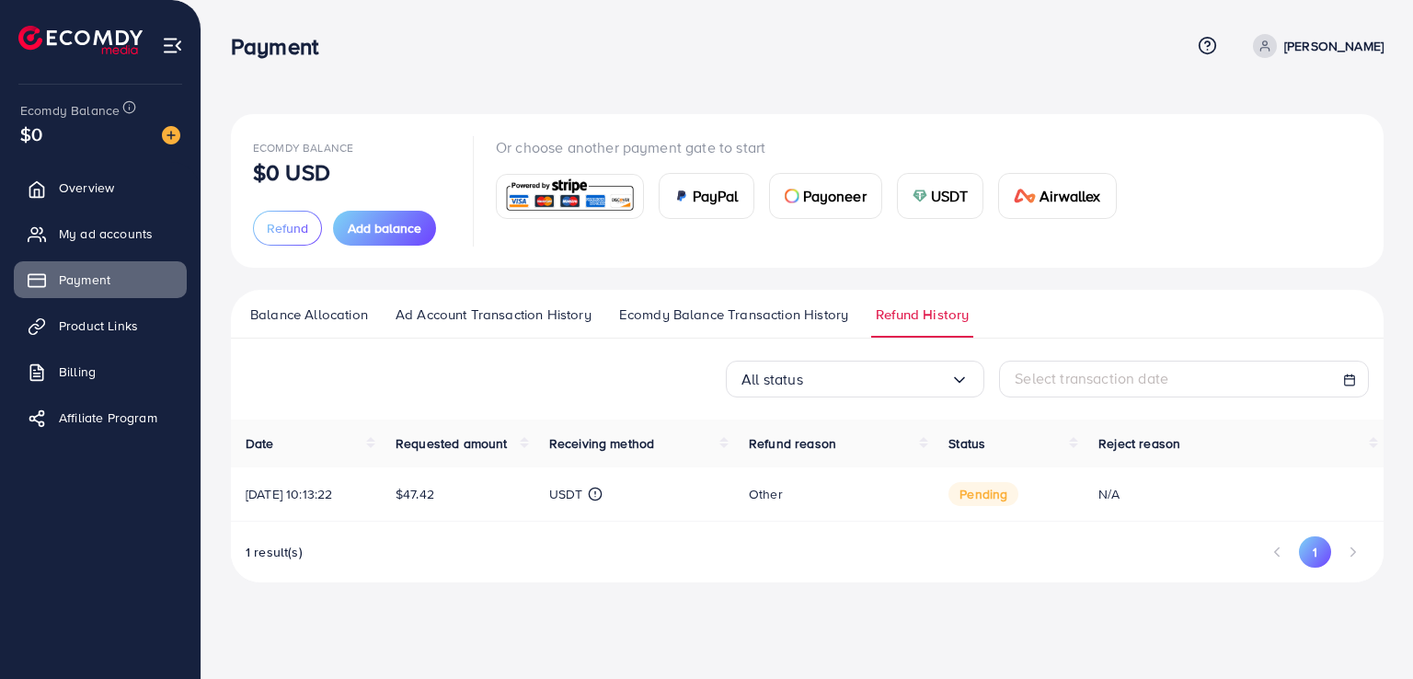
click at [787, 114] on div "Ecomdy Balance $0 USD Refund Add balance Or choose another payment gate to star…" at bounding box center [807, 191] width 1152 height 154
click at [1306, 554] on button "1" at bounding box center [1315, 551] width 32 height 31
click at [146, 301] on ul "Overview My ad accounts Payment Product Links Billing Affiliate Program" at bounding box center [100, 308] width 201 height 293
click at [142, 338] on link "Product Links" at bounding box center [100, 325] width 173 height 37
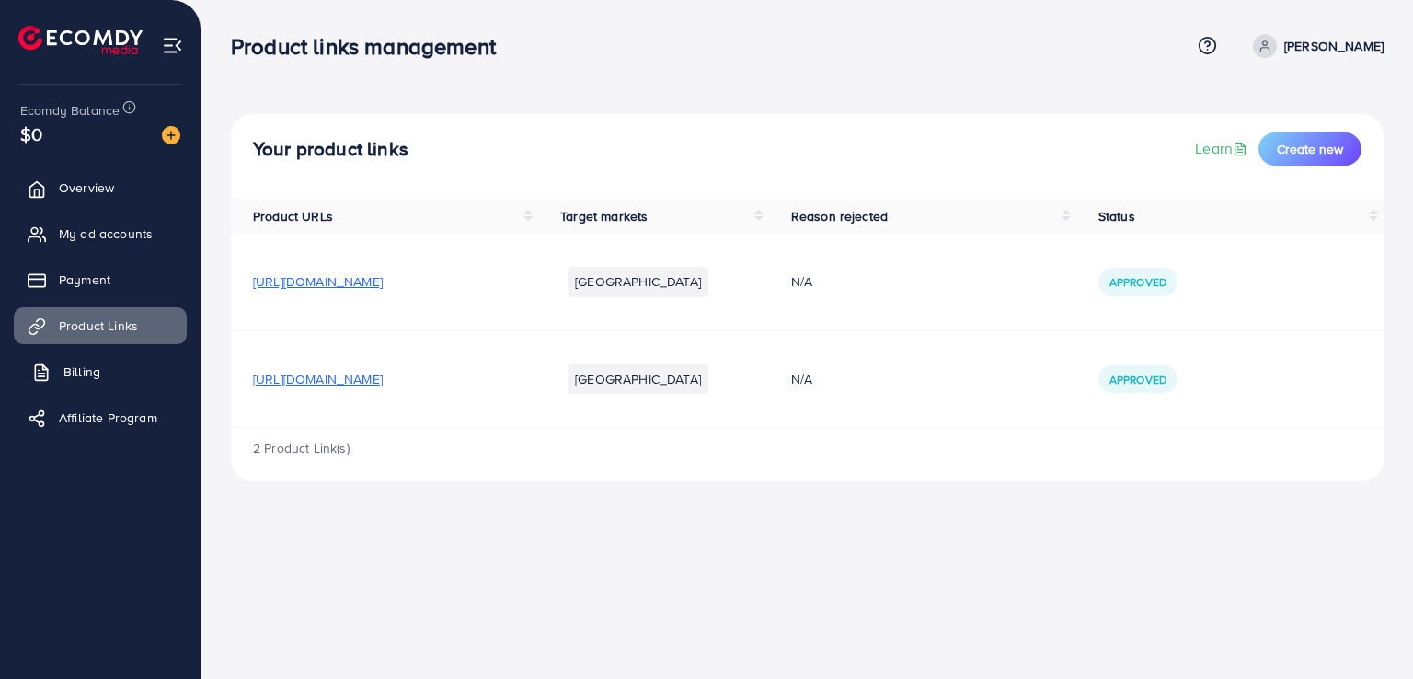
drag, startPoint x: 133, startPoint y: 351, endPoint x: 111, endPoint y: 370, distance: 28.7
click at [111, 370] on link "Billing" at bounding box center [100, 371] width 173 height 37
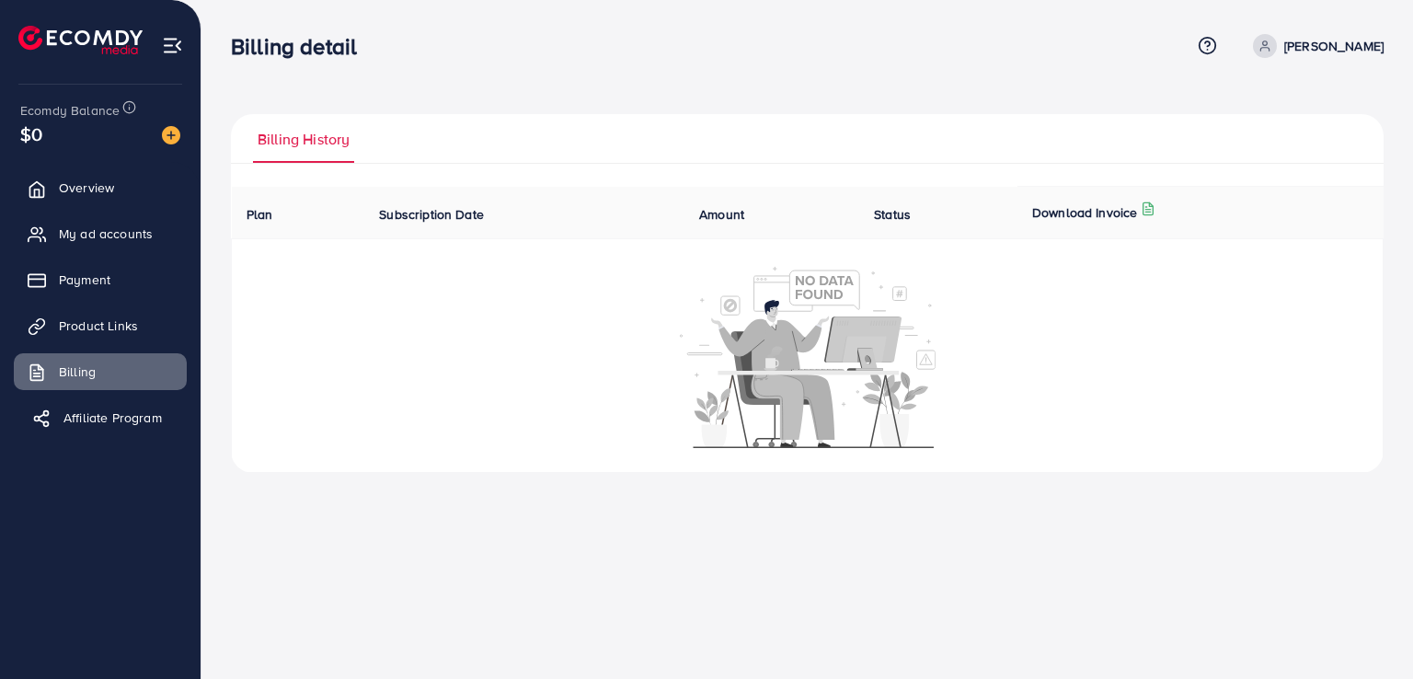
click at [110, 415] on span "Affiliate Program" at bounding box center [112, 417] width 98 height 18
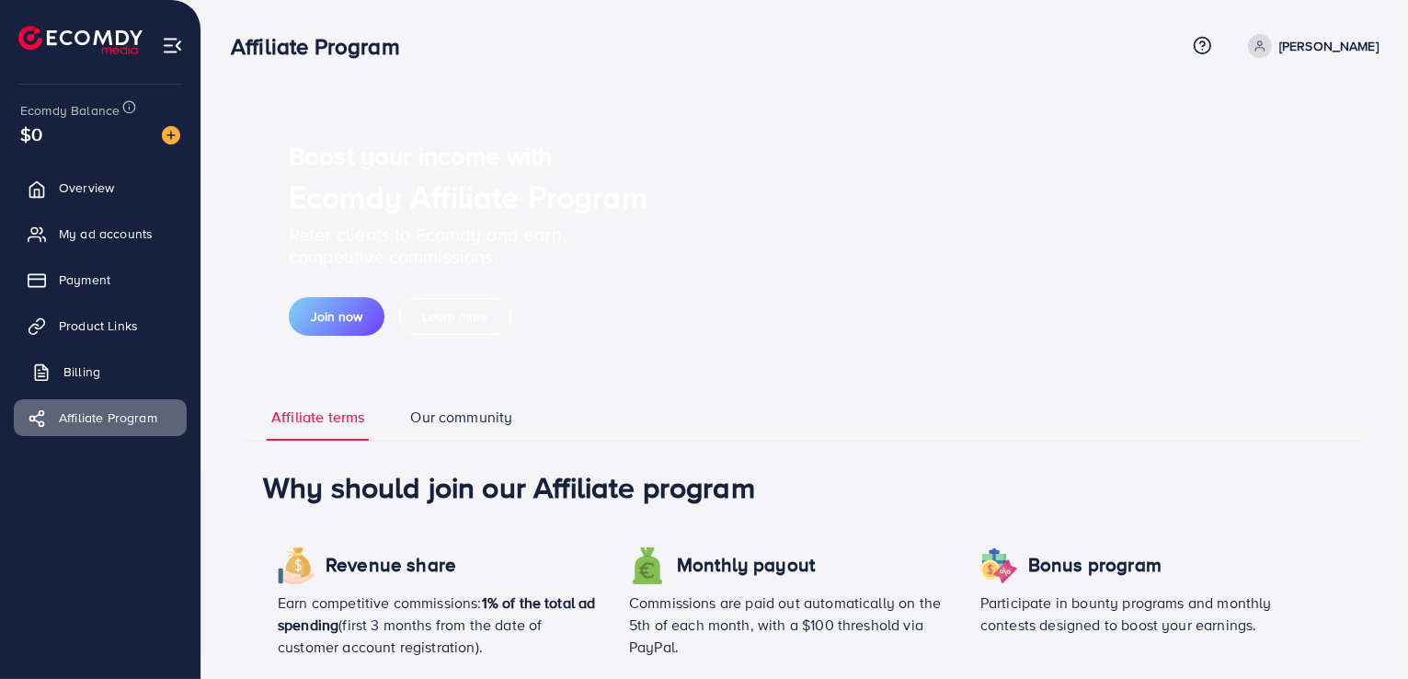
click at [96, 381] on link "Billing" at bounding box center [100, 371] width 173 height 37
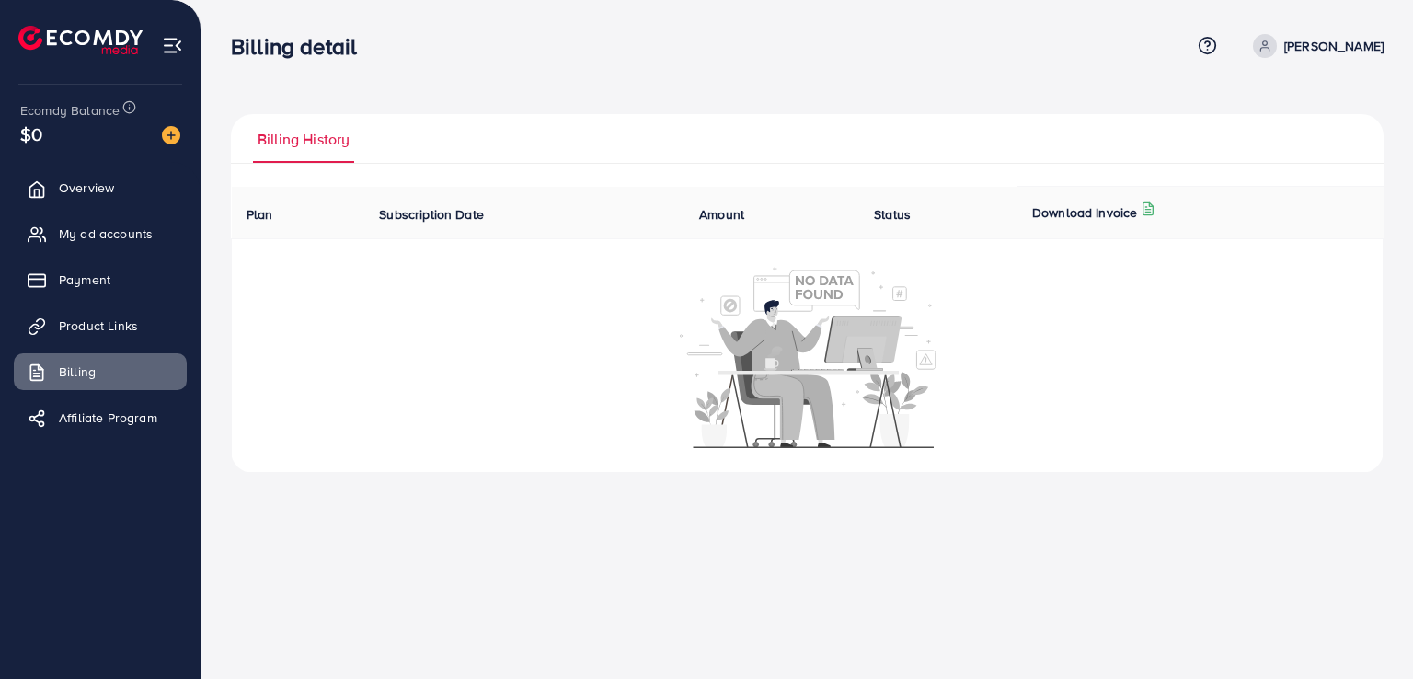
click at [81, 344] on ul "Overview My ad accounts Payment Product Links Billing Affiliate Program" at bounding box center [100, 308] width 201 height 293
click at [82, 417] on span "Affiliate Program" at bounding box center [112, 417] width 98 height 18
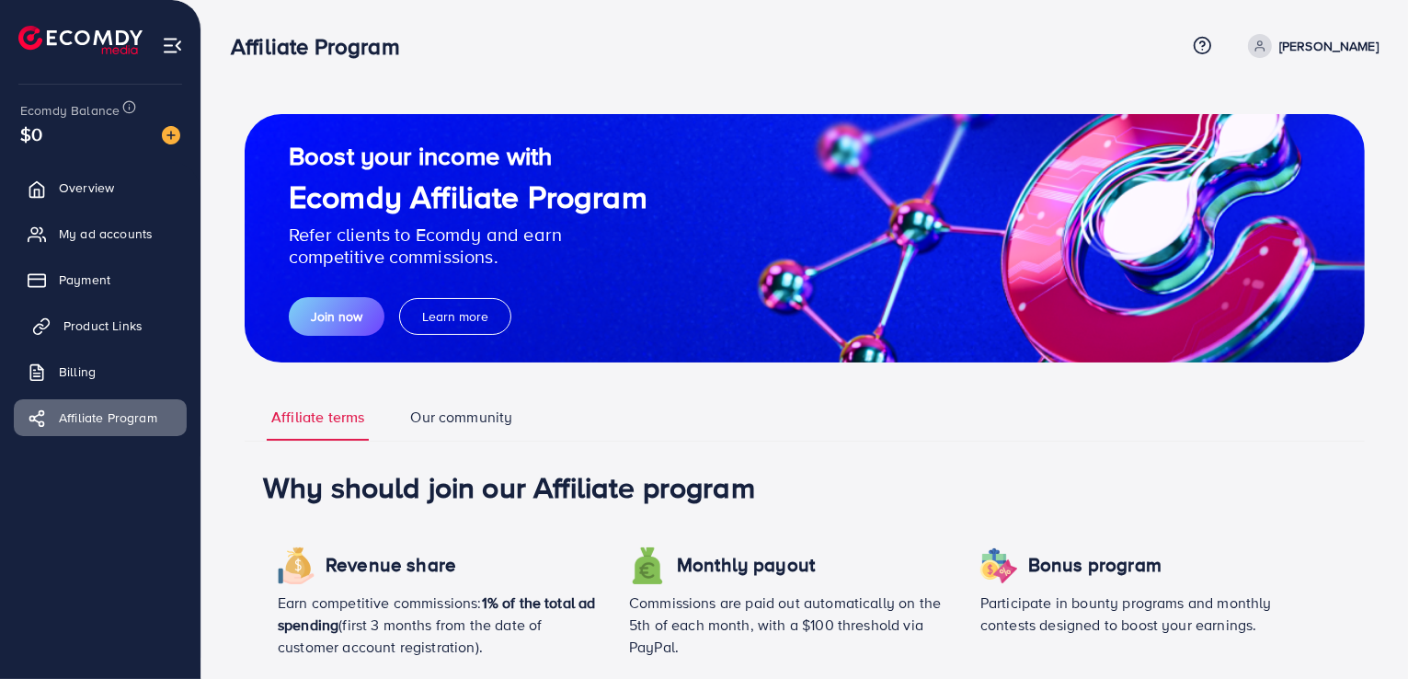
click at [125, 332] on span "Product Links" at bounding box center [102, 325] width 79 height 18
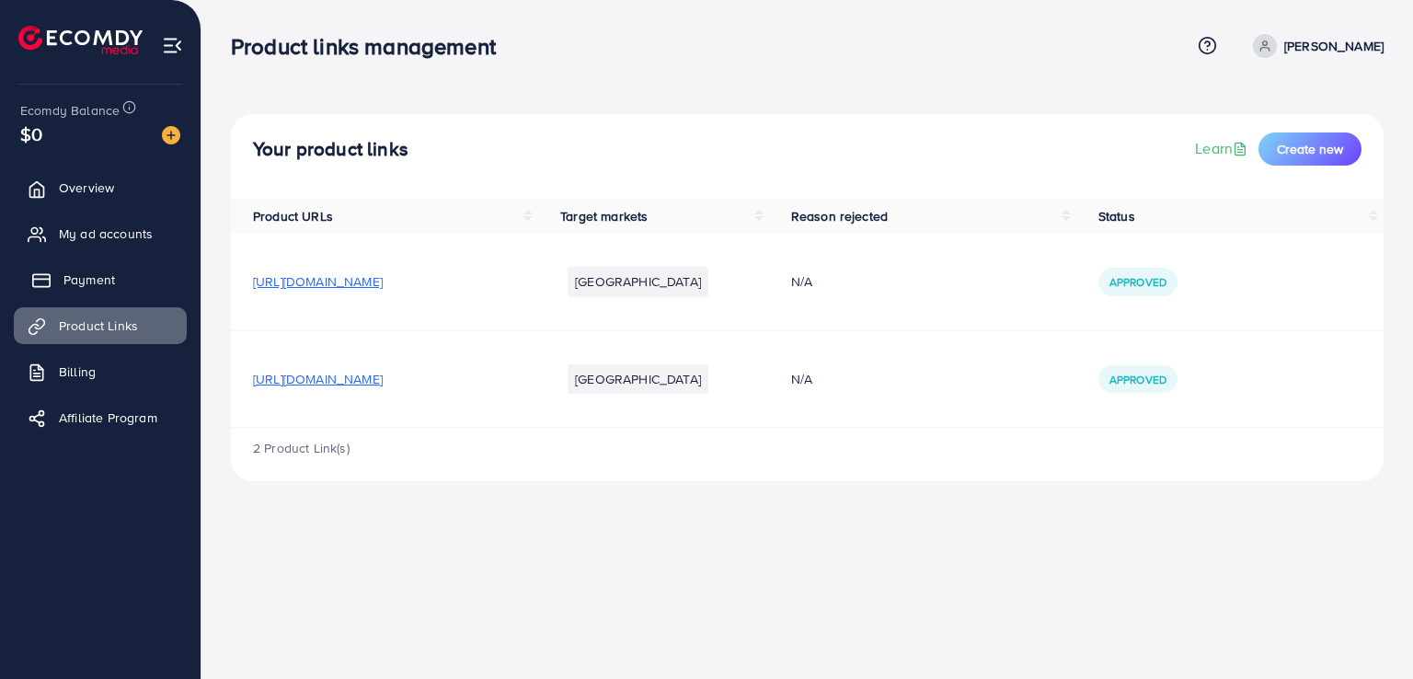
click at [127, 292] on link "Payment" at bounding box center [100, 279] width 173 height 37
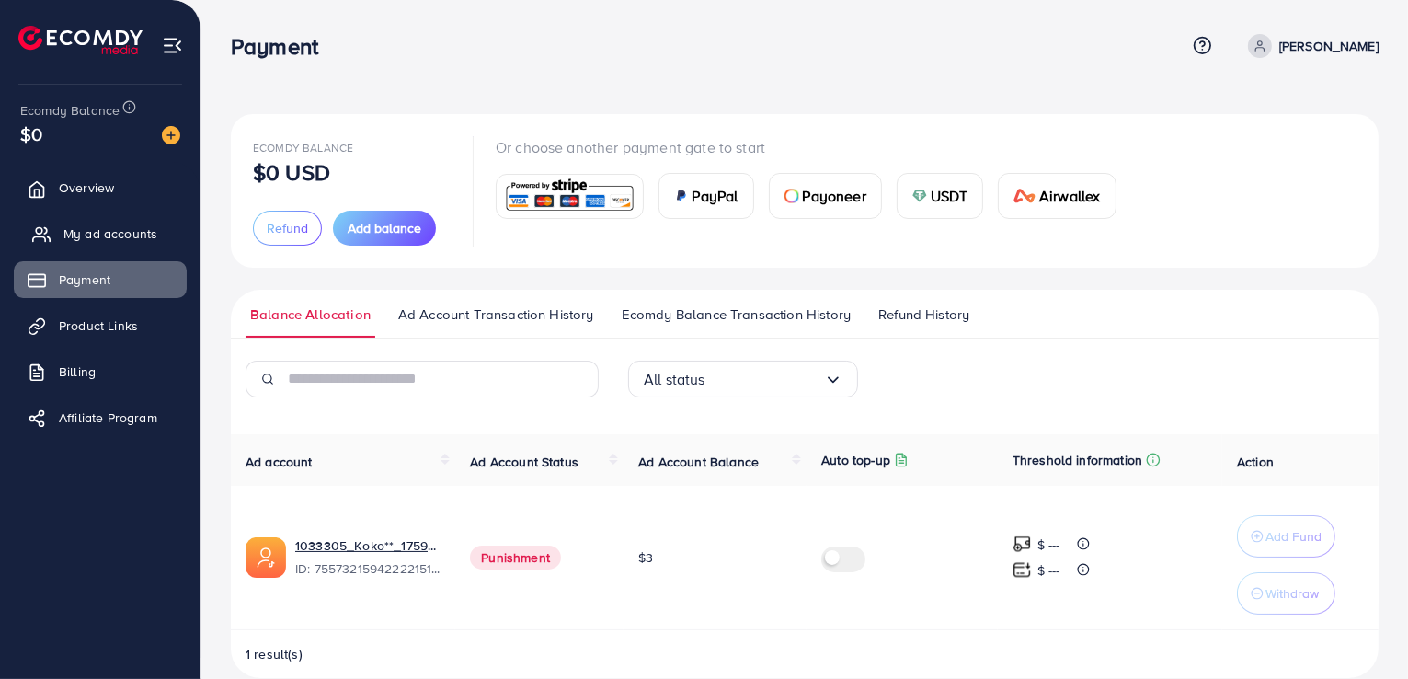
click at [122, 240] on span "My ad accounts" at bounding box center [110, 233] width 94 height 18
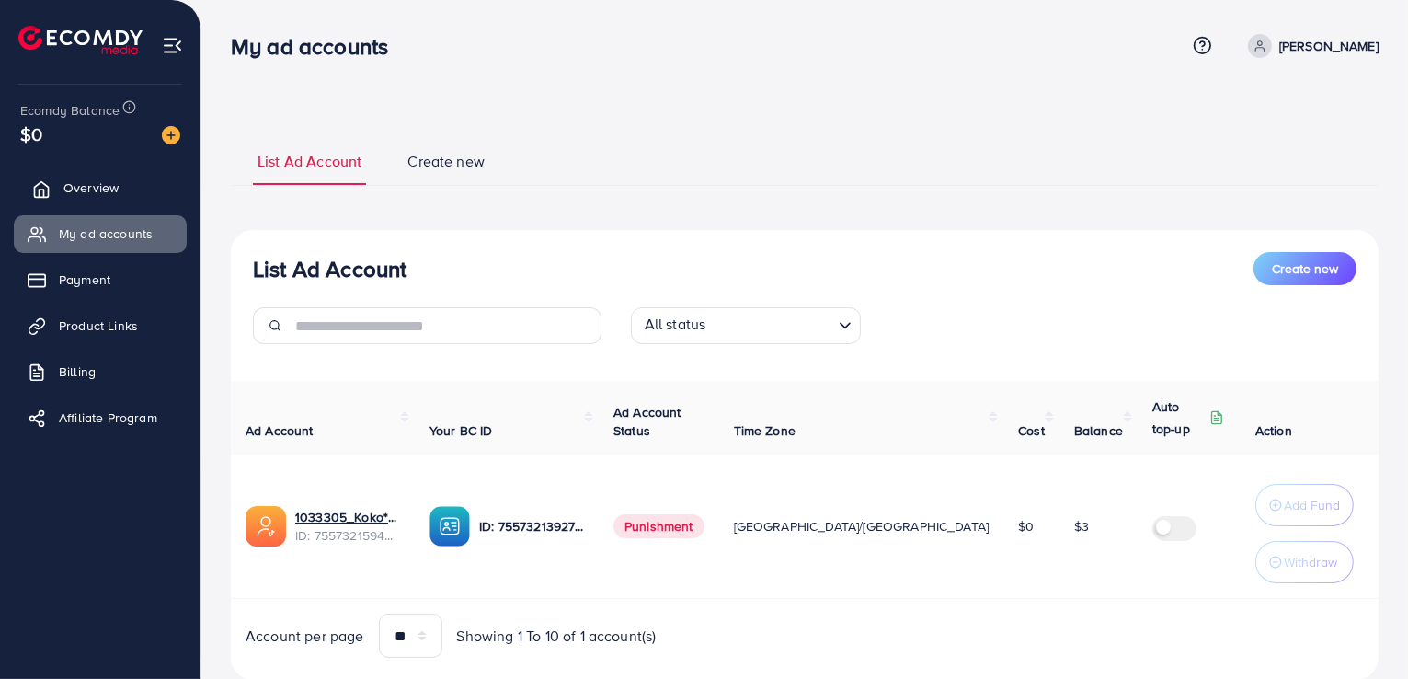
click at [121, 189] on link "Overview" at bounding box center [100, 187] width 173 height 37
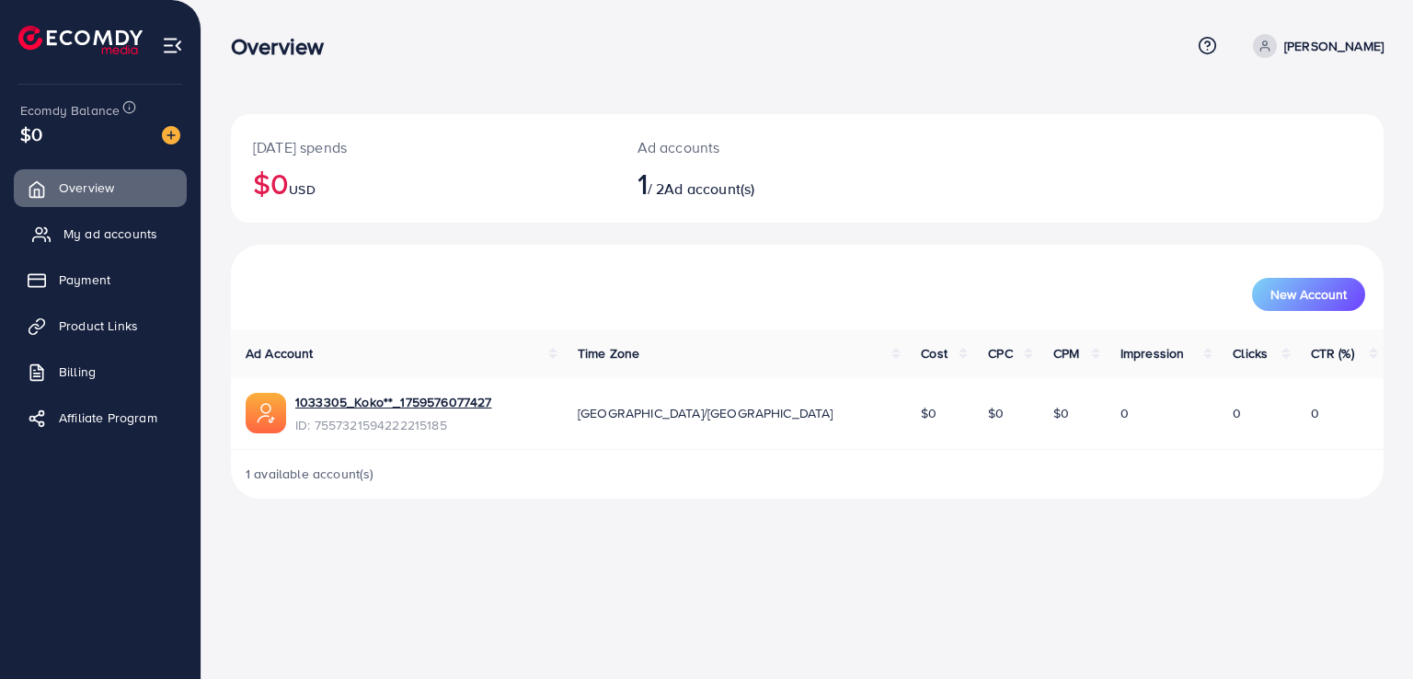
click at [131, 236] on span "My ad accounts" at bounding box center [110, 233] width 94 height 18
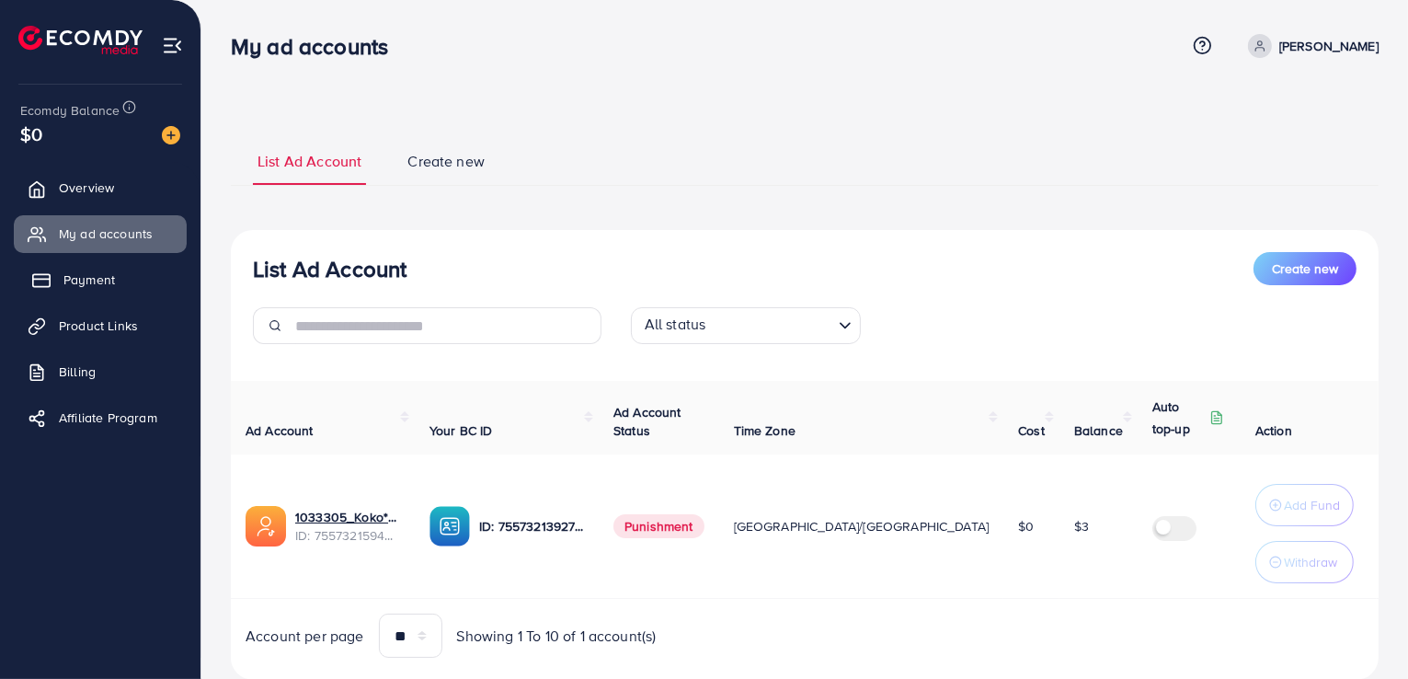
click at [136, 283] on link "Payment" at bounding box center [100, 279] width 173 height 37
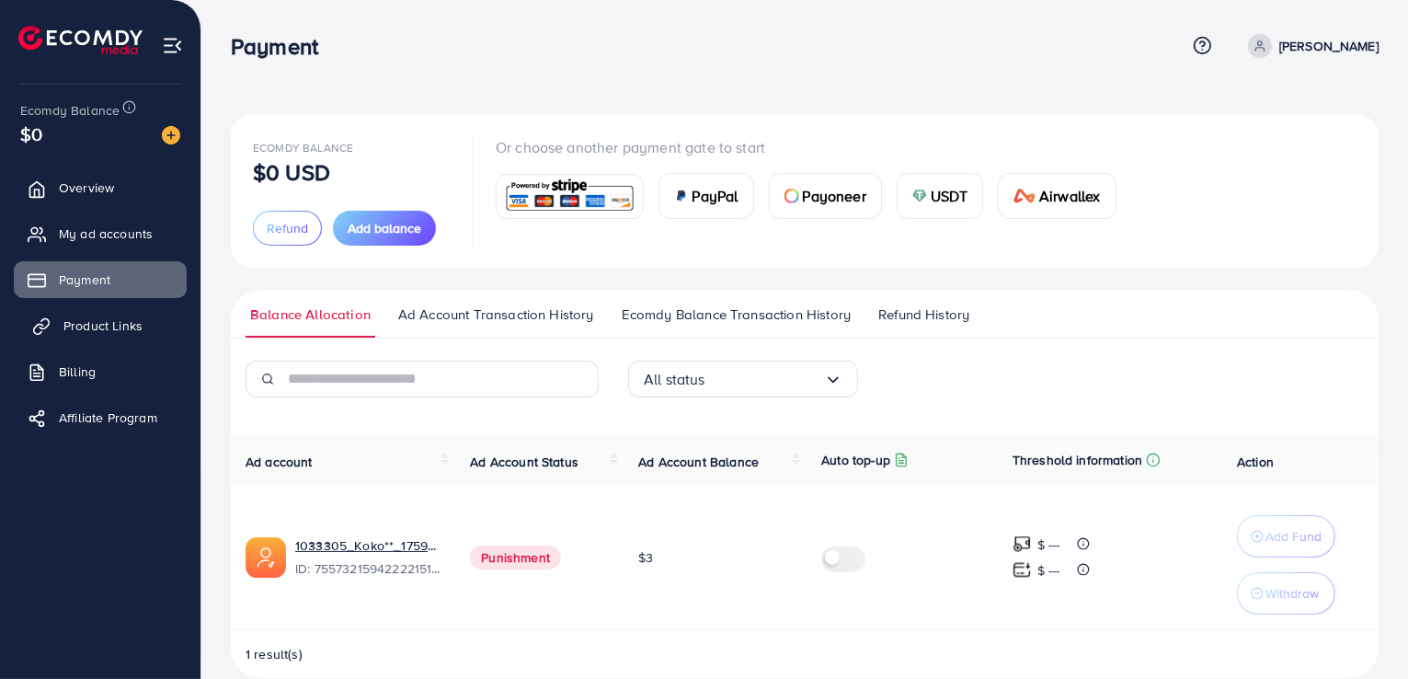
click at [113, 327] on span "Product Links" at bounding box center [102, 325] width 79 height 18
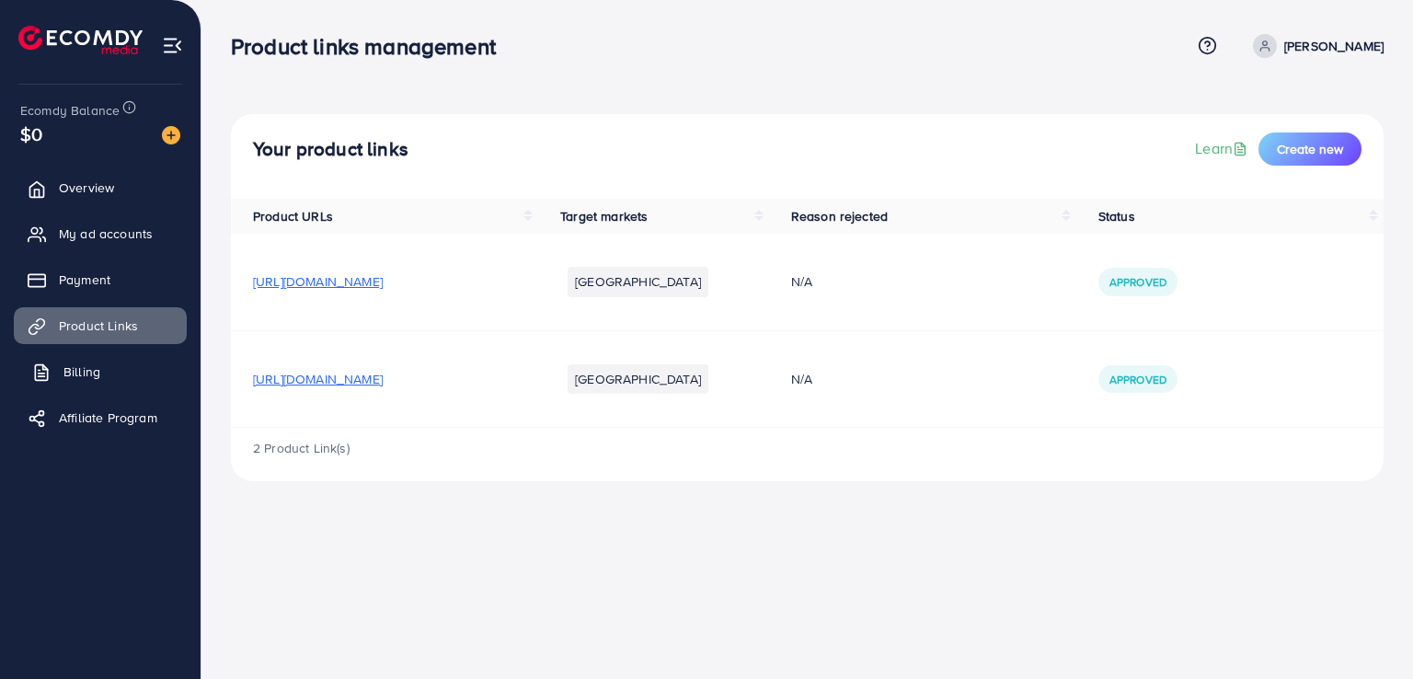
click at [105, 361] on link "Billing" at bounding box center [100, 371] width 173 height 37
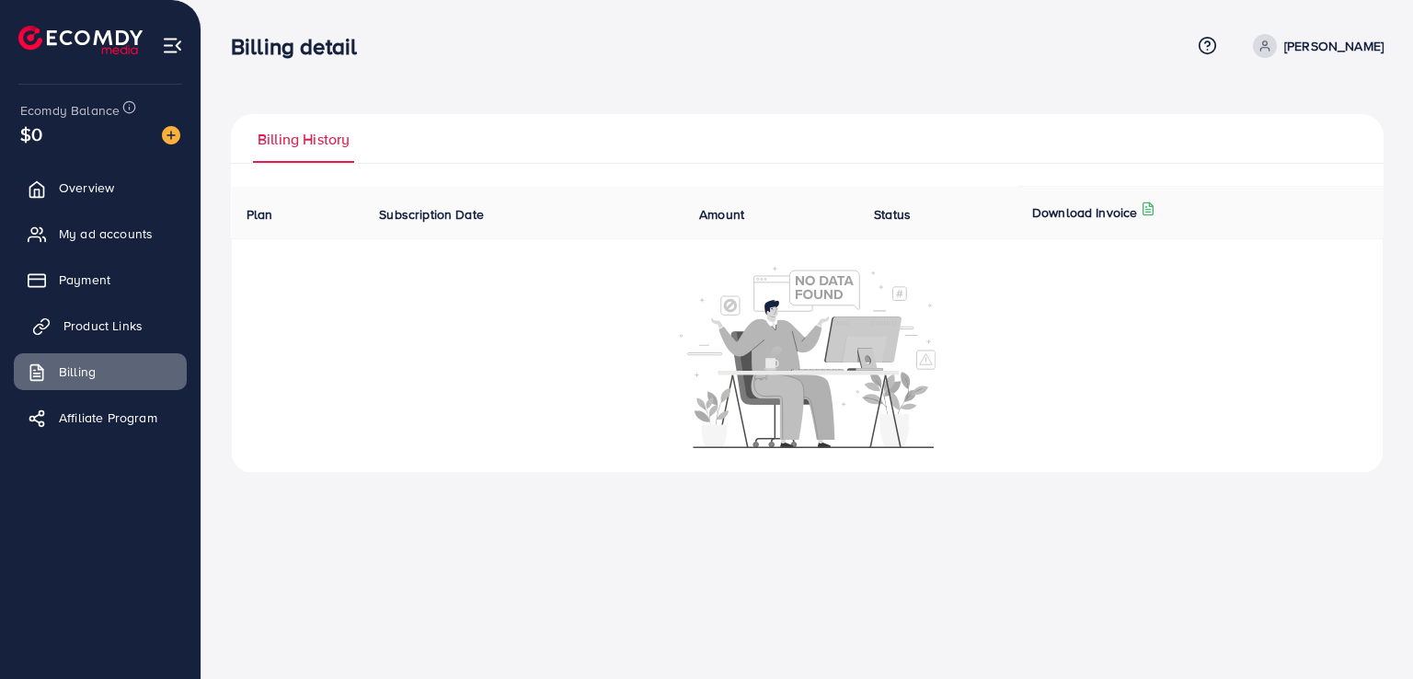
click at [116, 327] on span "Product Links" at bounding box center [102, 325] width 79 height 18
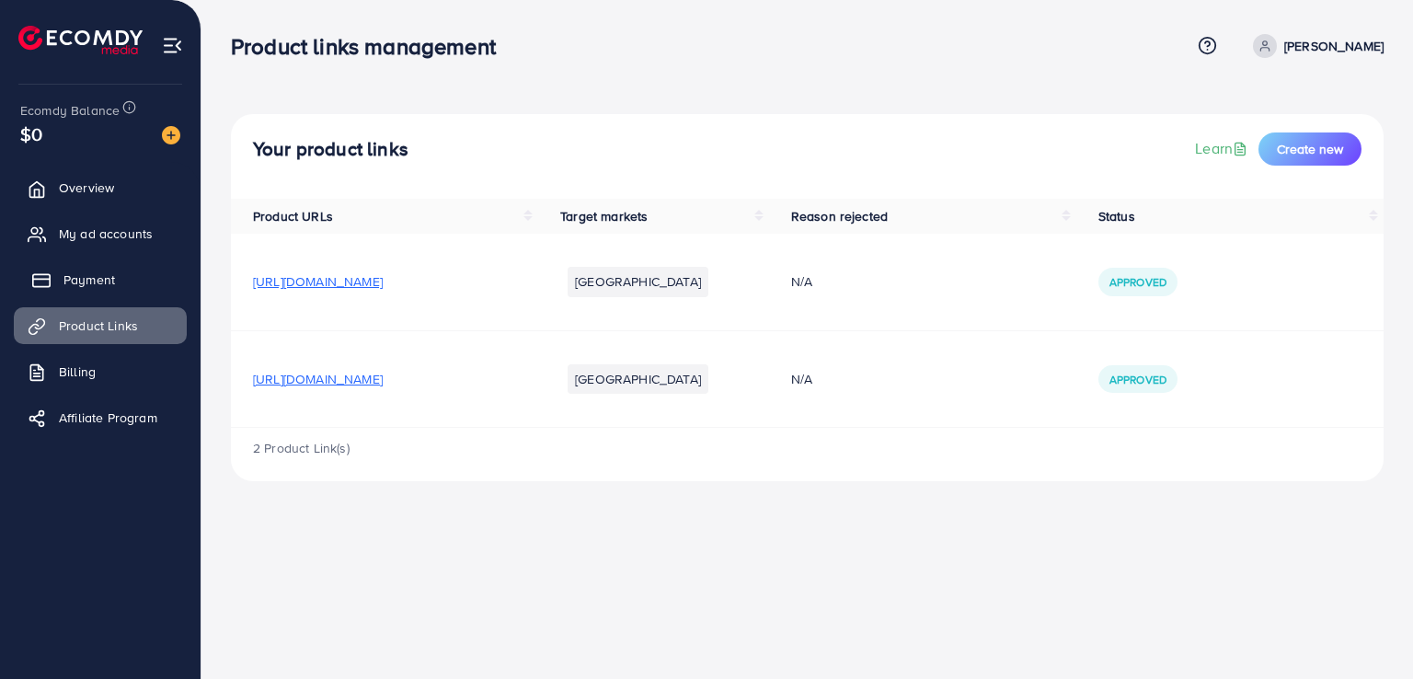
click at [113, 287] on span "Payment" at bounding box center [89, 279] width 52 height 18
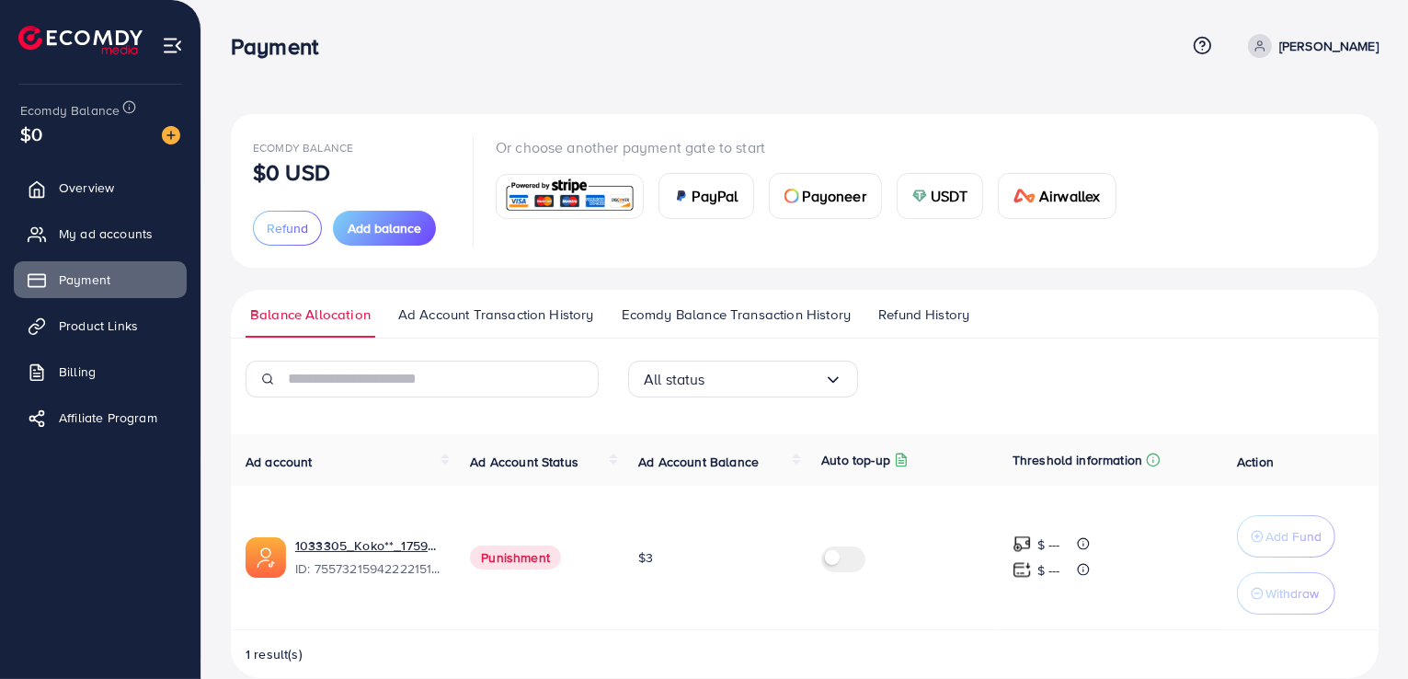
click at [882, 314] on span "Refund History" at bounding box center [923, 314] width 91 height 20
